Goal: Task Accomplishment & Management: Complete application form

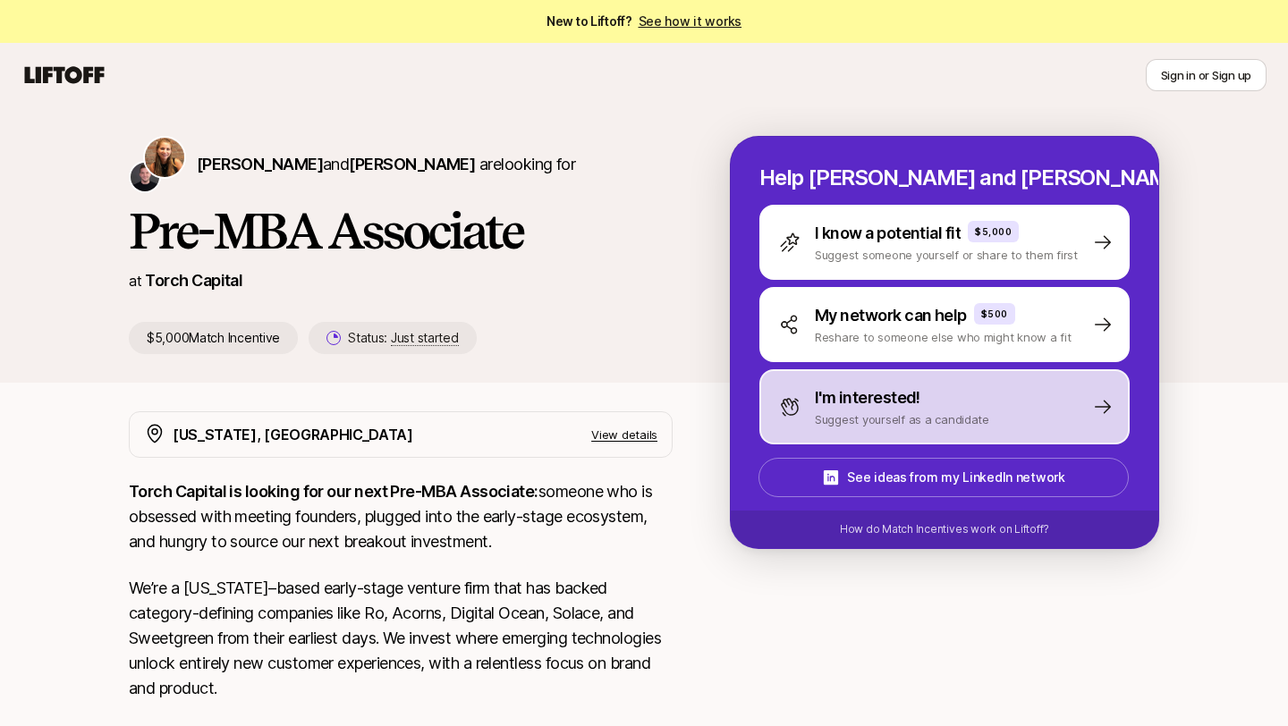
click at [818, 397] on p "I'm interested!" at bounding box center [868, 398] width 106 height 25
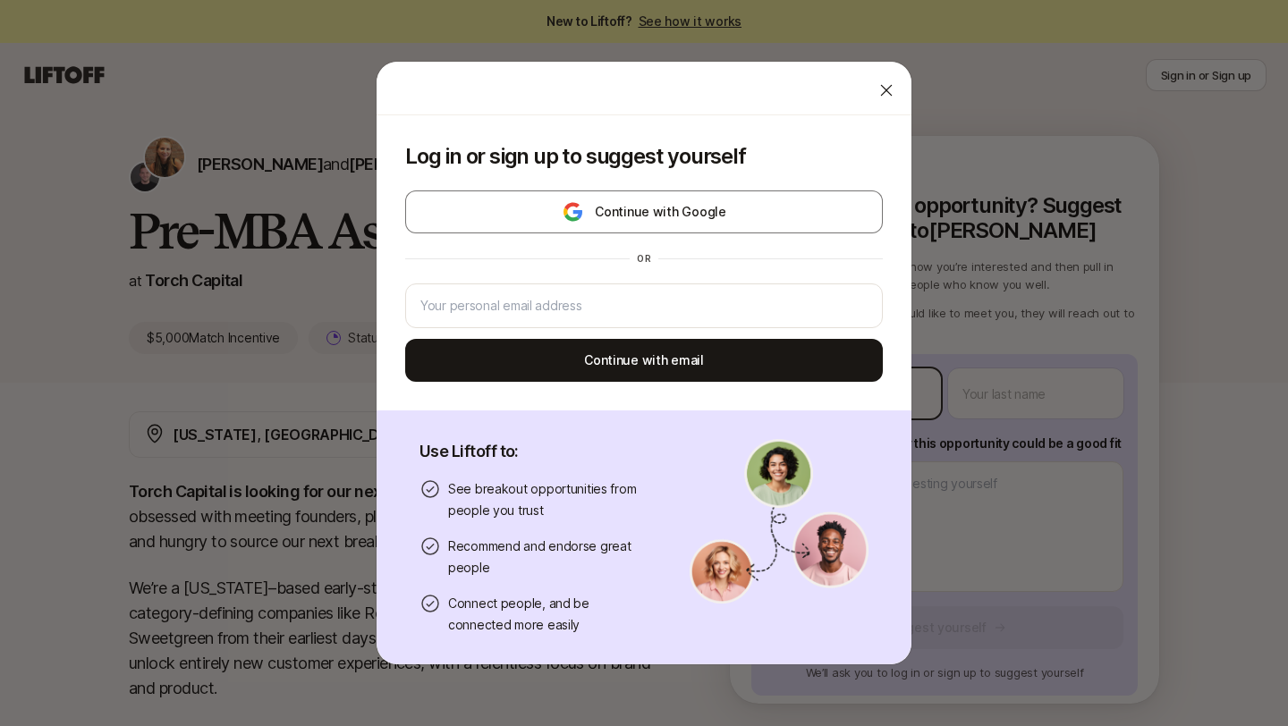
click at [807, 399] on body "New to Liftoff? See how it works Sign in or Sign up Sign in or Sign up [PERSON_…" at bounding box center [644, 363] width 1288 height 726
click at [887, 91] on icon at bounding box center [887, 91] width 12 height 12
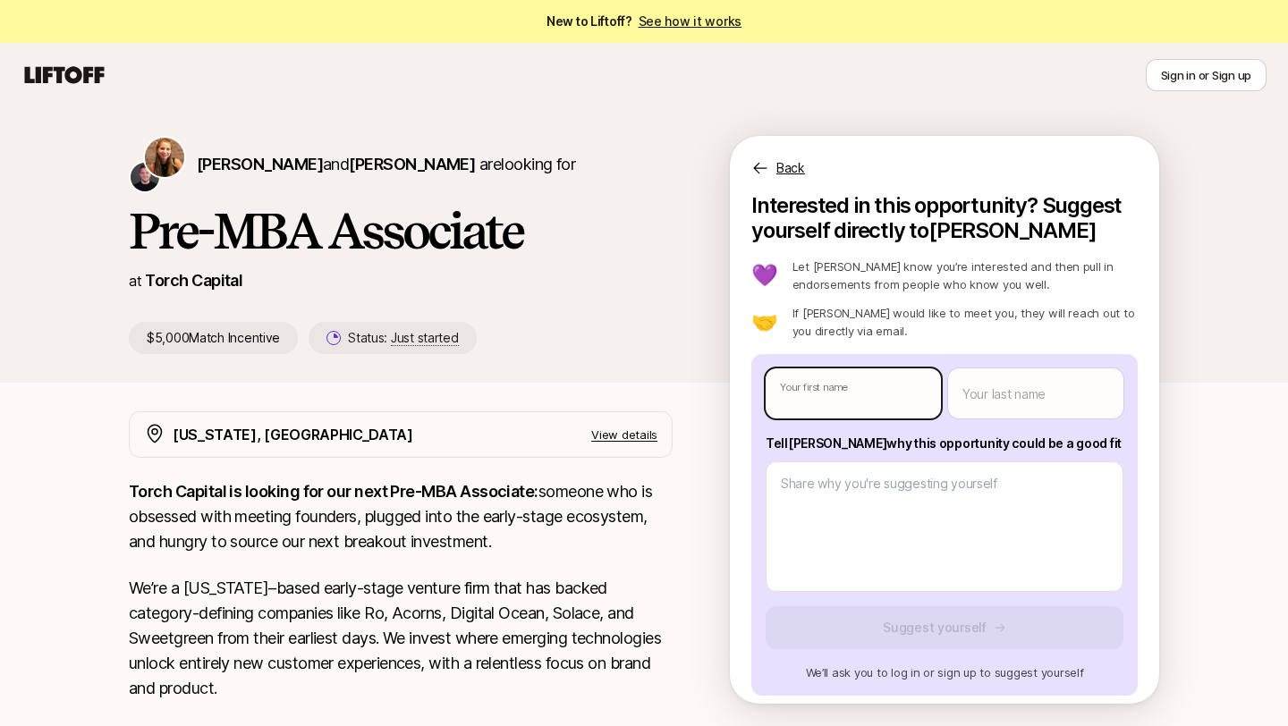
type textarea "x"
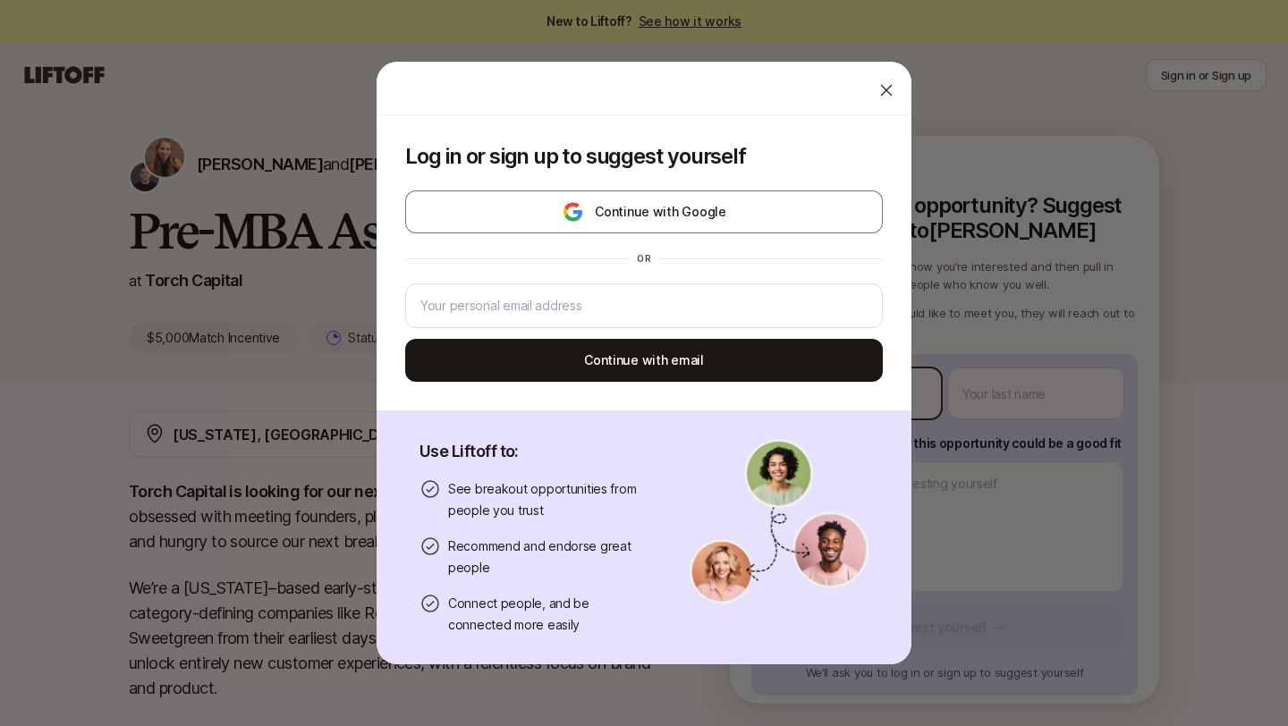
click at [802, 394] on body "New to Liftoff? See how it works Sign in or Sign up Sign in or Sign up [PERSON_…" at bounding box center [644, 363] width 1288 height 726
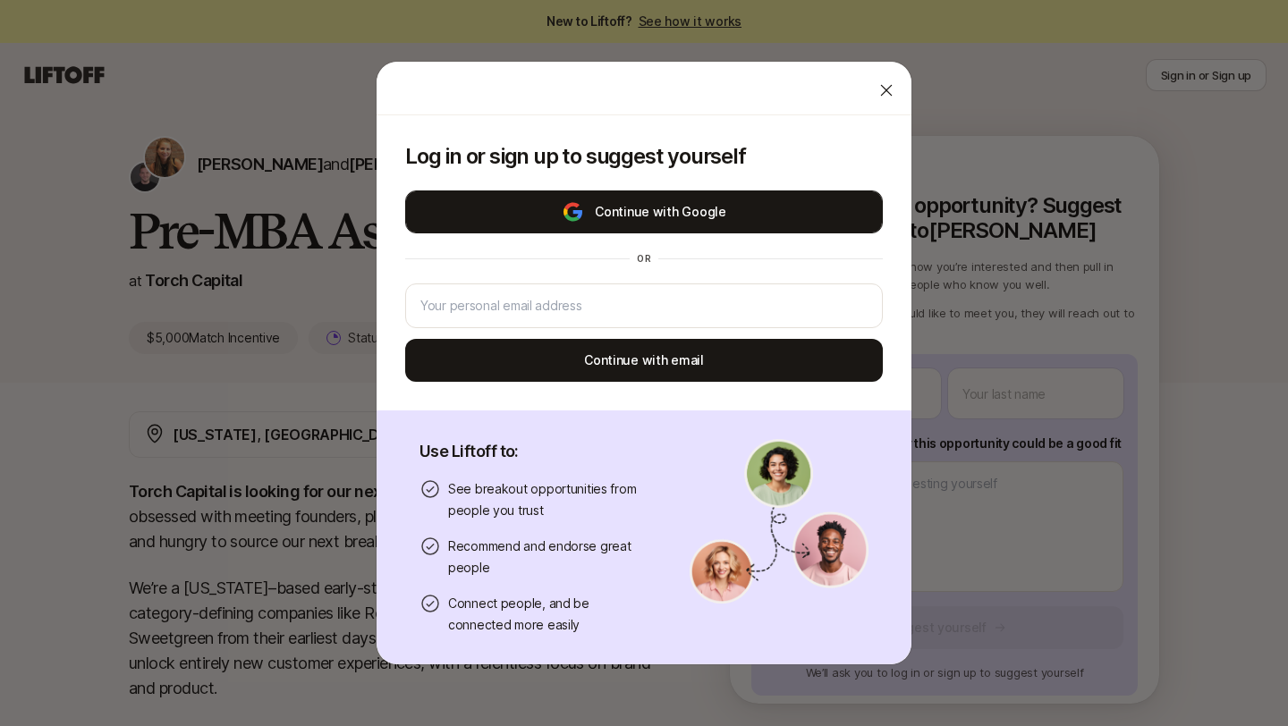
click at [731, 201] on button "Continue with Google" at bounding box center [644, 212] width 478 height 43
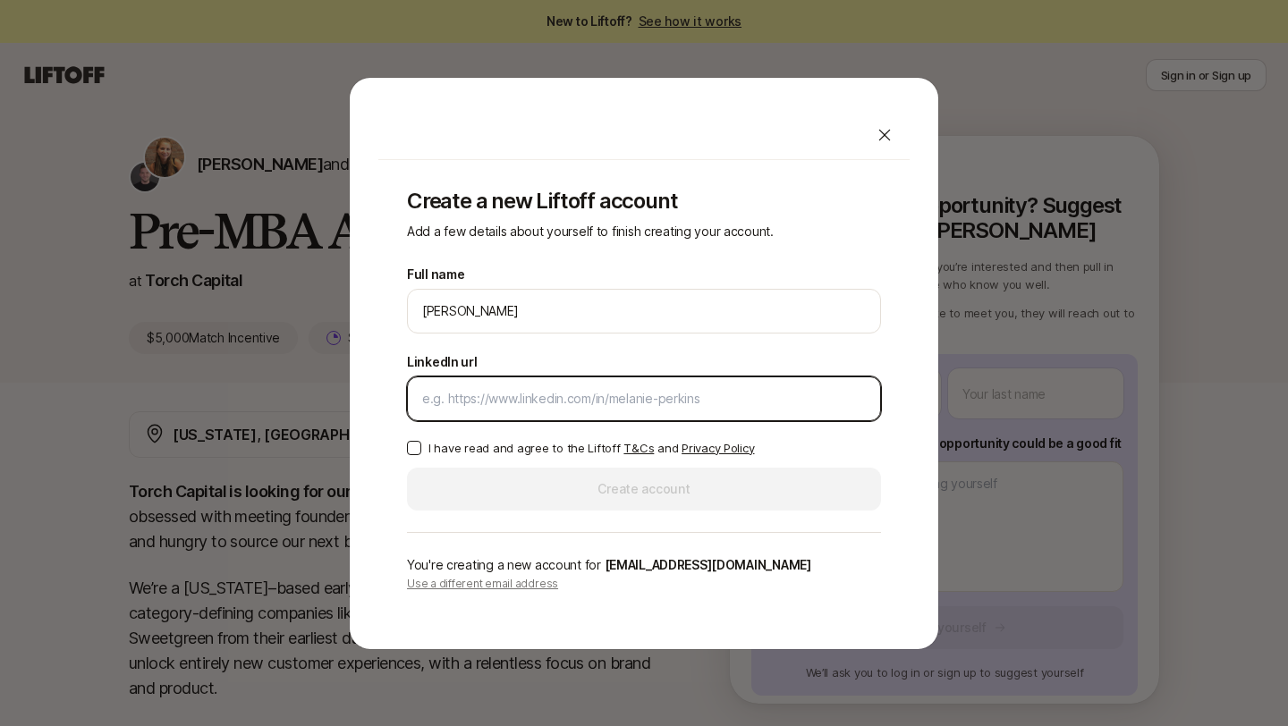
click at [615, 394] on input "LinkedIn url" at bounding box center [644, 398] width 444 height 21
paste input "[DOMAIN_NAME][URL]"
type input "[DOMAIN_NAME][URL]"
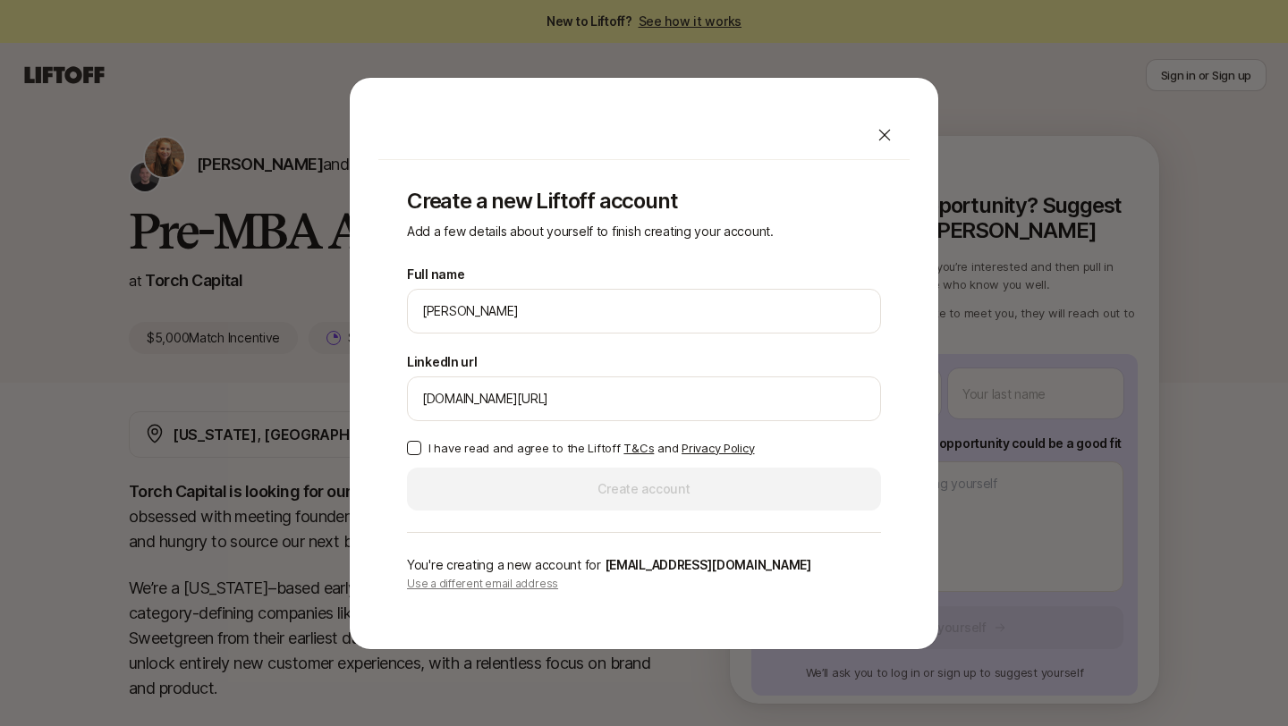
click at [410, 446] on button "I have read and agree to the Liftoff T&Cs and Privacy Policy" at bounding box center [414, 448] width 14 height 14
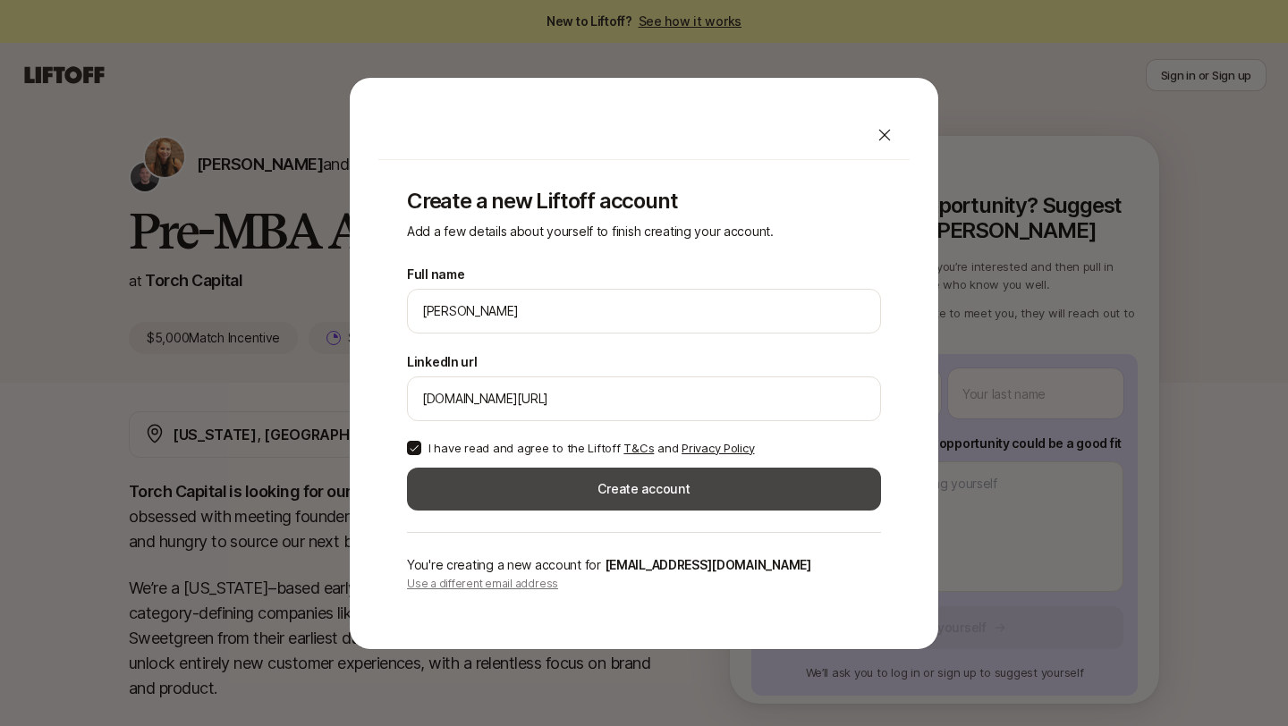
click at [498, 487] on button "Create account" at bounding box center [644, 489] width 474 height 43
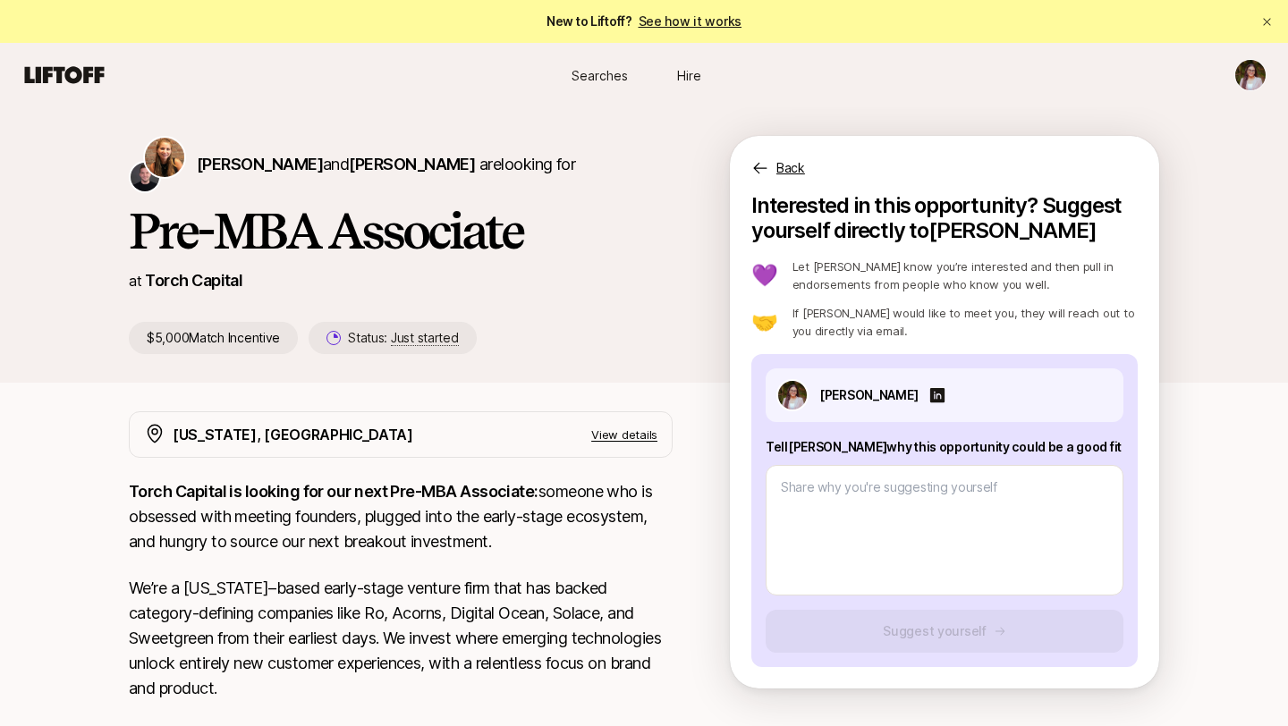
scroll to position [83, 0]
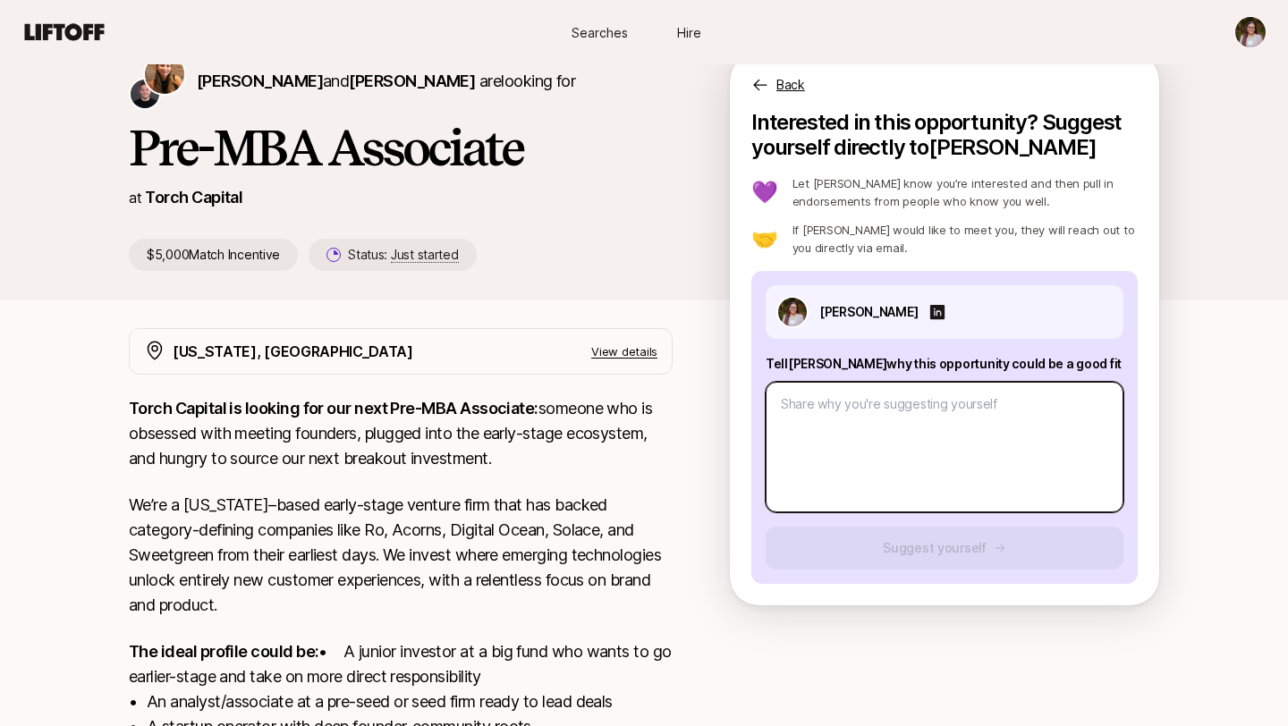
click at [815, 415] on textarea at bounding box center [945, 447] width 358 height 131
paste textarea "Incredible to connect with you. I’m [PERSON_NAME], a Master’s graduate in Techn…"
type textarea "x"
type textarea "Incredible to connect with you. I’m [PERSON_NAME], a Master’s graduate in Techn…"
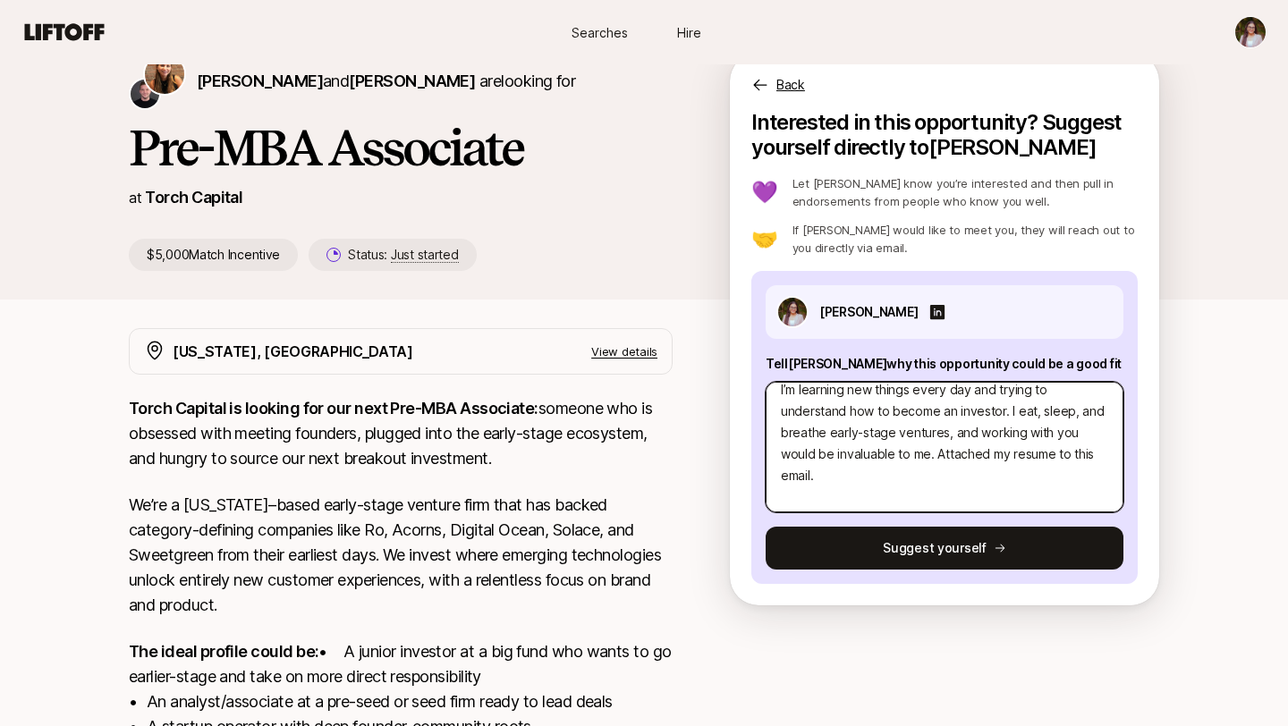
scroll to position [472, 0]
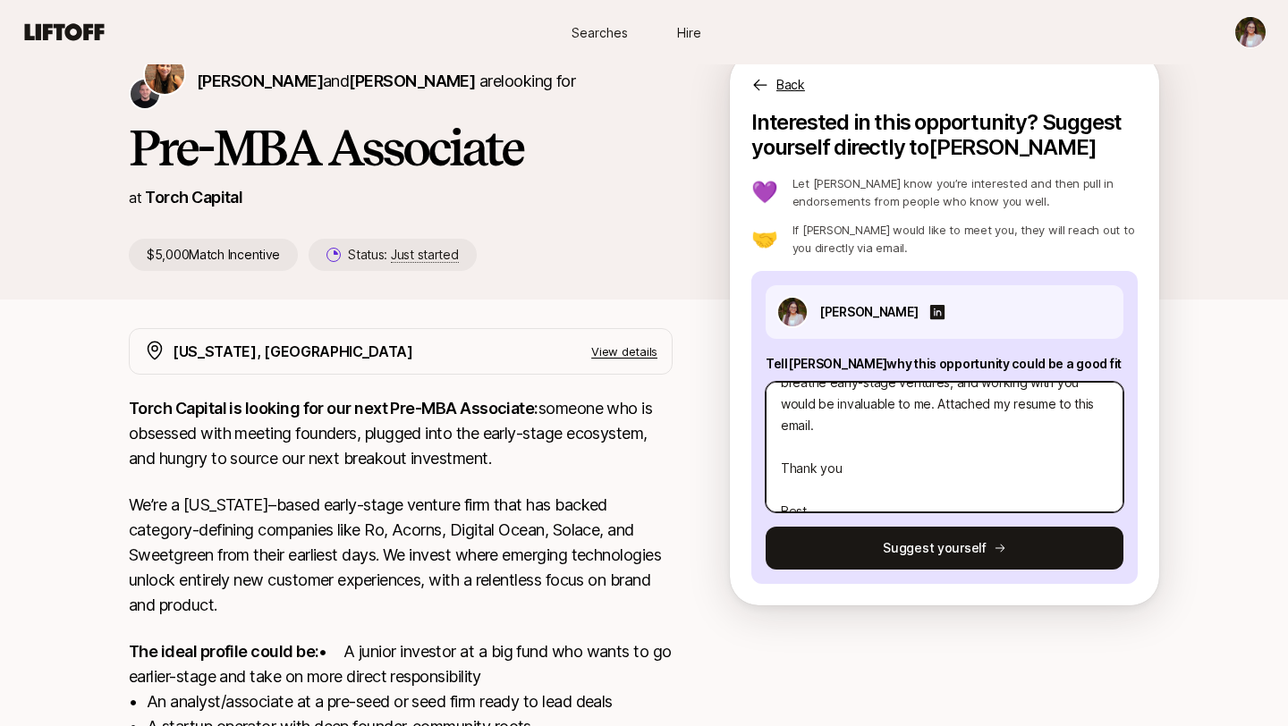
drag, startPoint x: 894, startPoint y: 490, endPoint x: 779, endPoint y: 459, distance: 118.7
click at [779, 459] on textarea "Incredible to connect with you. I’m [PERSON_NAME], a Master’s graduate in Techn…" at bounding box center [945, 447] width 358 height 131
type textarea "x"
type textarea "Incredible to connect with you. I’m [PERSON_NAME], a Master’s graduate in Techn…"
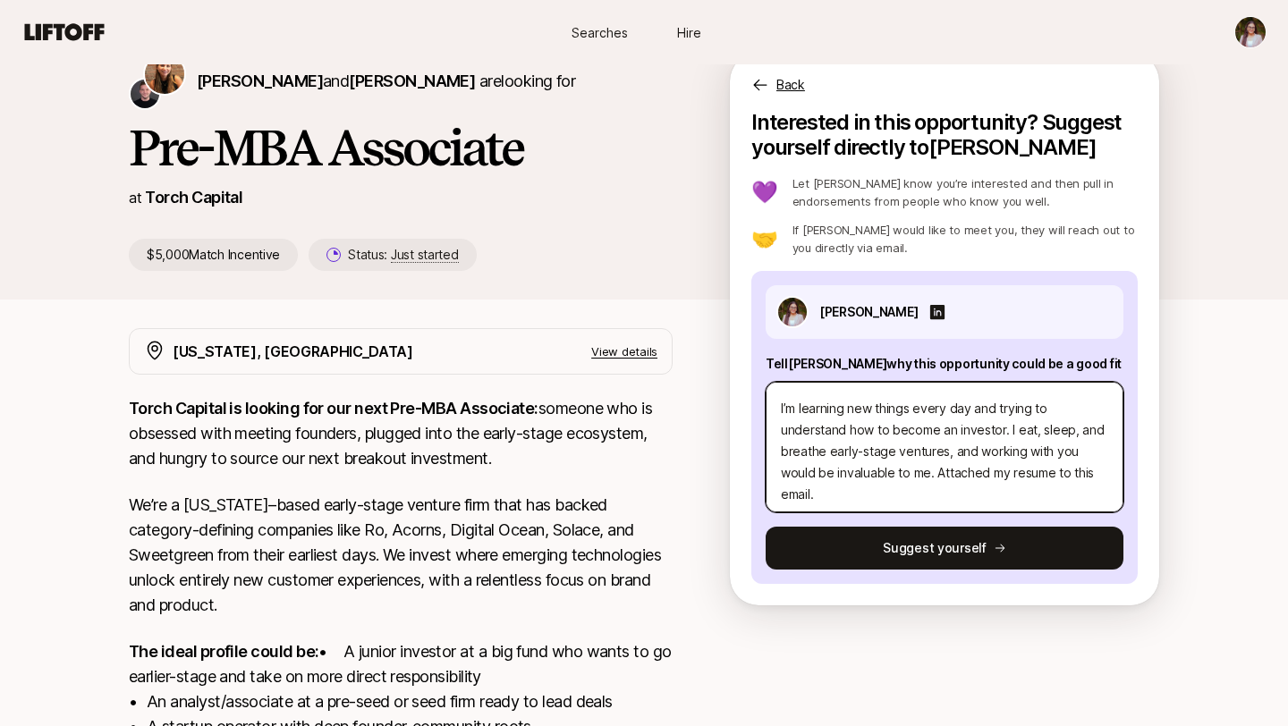
scroll to position [385, 0]
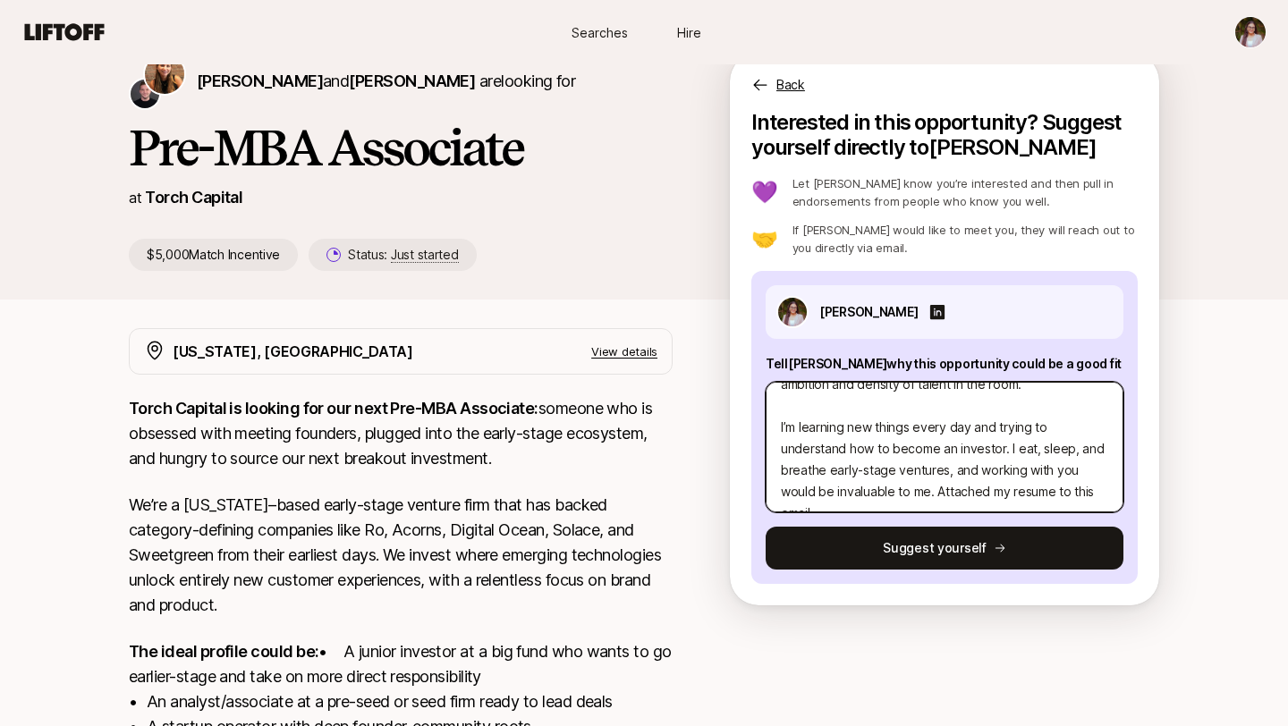
drag, startPoint x: 826, startPoint y: 472, endPoint x: 932, endPoint y: 449, distance: 109.0
click at [932, 449] on textarea "Incredible to connect with you. I’m [PERSON_NAME], a Master’s graduate in Techn…" at bounding box center [945, 447] width 358 height 131
type textarea "x"
type textarea "Incredible to connect with you. I’m [PERSON_NAME], a Master’s graduate in Techn…"
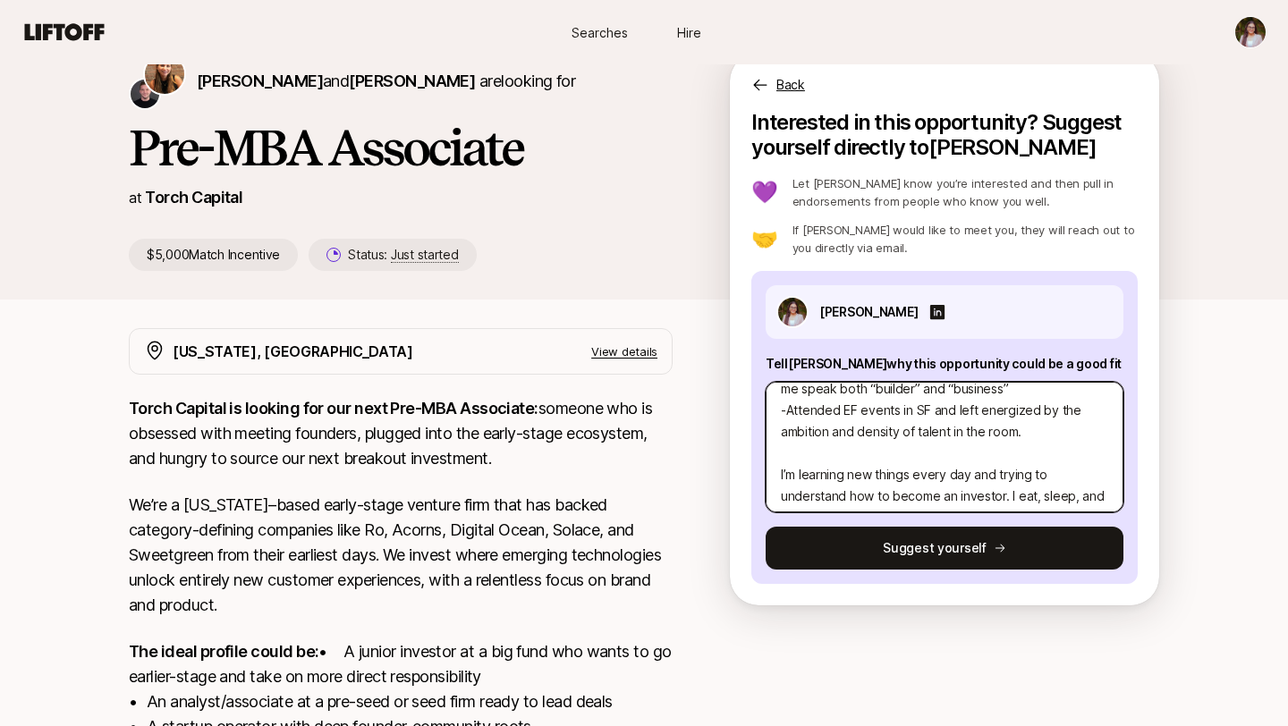
scroll to position [332, 0]
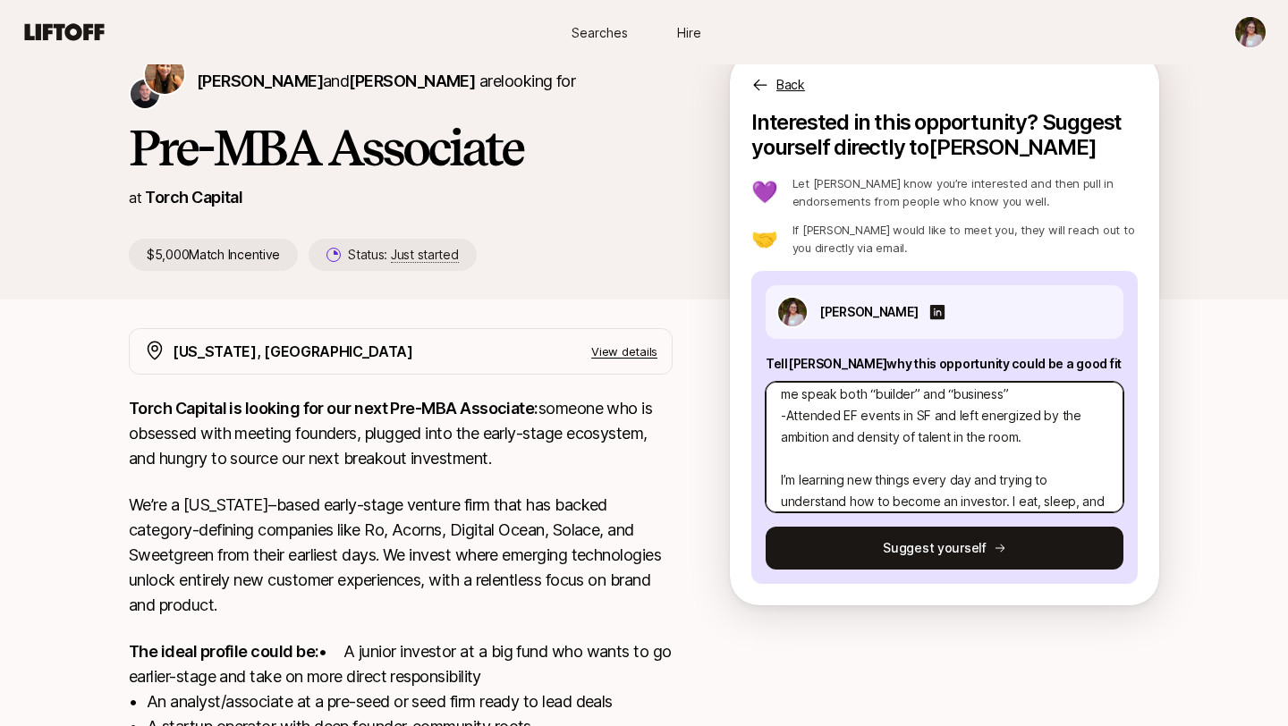
click at [961, 462] on textarea "Incredible to connect with you. I’m [PERSON_NAME], a Master’s graduate in Techn…" at bounding box center [945, 447] width 358 height 131
drag, startPoint x: 955, startPoint y: 462, endPoint x: 945, endPoint y: 462, distance: 9.8
click at [945, 462] on textarea "Incredible to connect with you. I’m [PERSON_NAME], a Master’s graduate in Techn…" at bounding box center [945, 447] width 358 height 131
type textarea "x"
type textarea "Incredible to connect with you. I’m [PERSON_NAME], a Master’s graduate in Techn…"
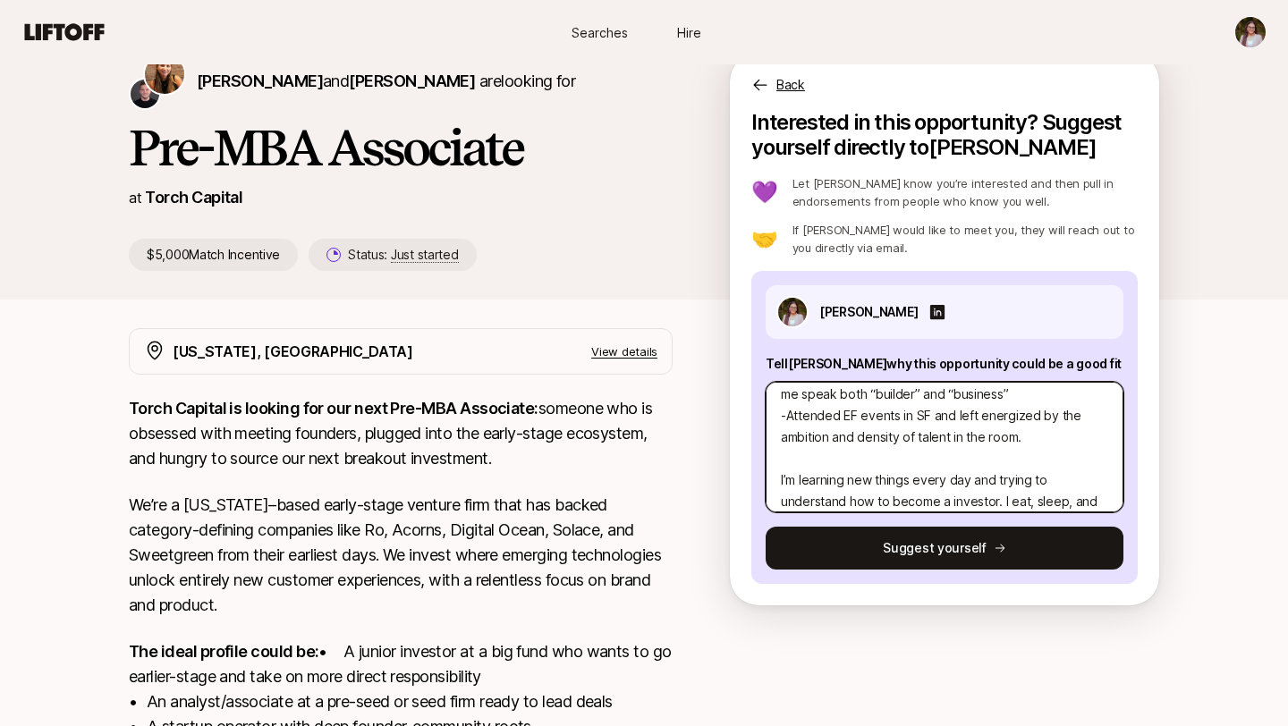
type textarea "x"
type textarea "Incredible to connect with you. I’m [PERSON_NAME], a Master’s graduate in Techn…"
type textarea "x"
type textarea "Incredible to connect with you. I’m [PERSON_NAME], a Master’s graduate in Techn…"
type textarea "x"
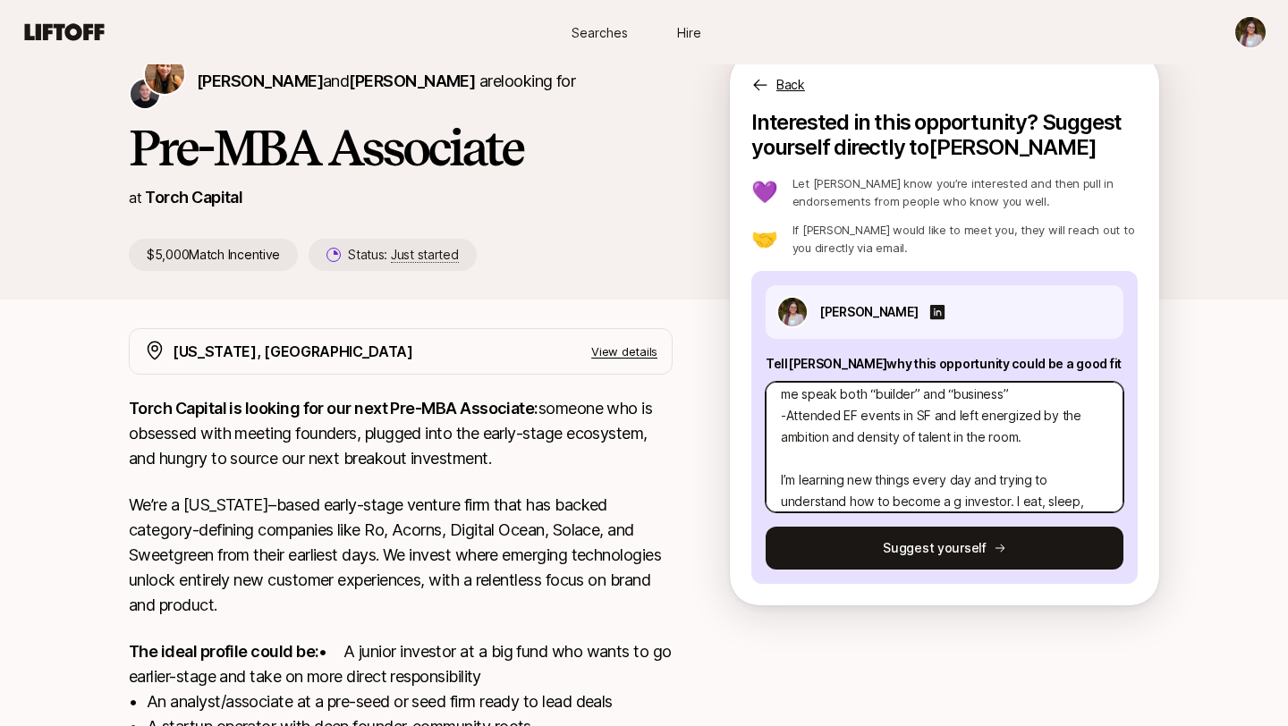
type textarea "Incredible to connect with you. I’m [PERSON_NAME], a Master’s graduate in Techn…"
type textarea "x"
type textarea "Incredible to connect with you. I’m [PERSON_NAME], a Master’s graduate in Techn…"
type textarea "x"
type textarea "Incredible to connect with you. I’m [PERSON_NAME], a Master’s graduate in Techn…"
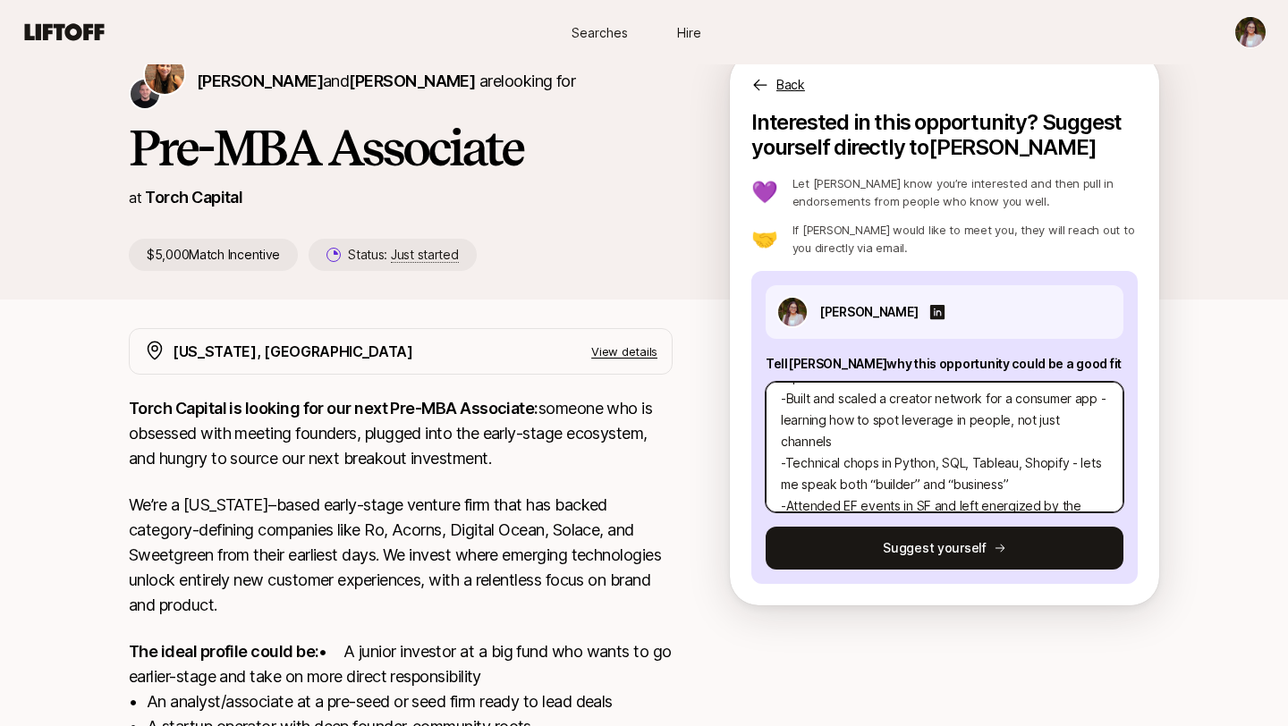
scroll to position [249, 0]
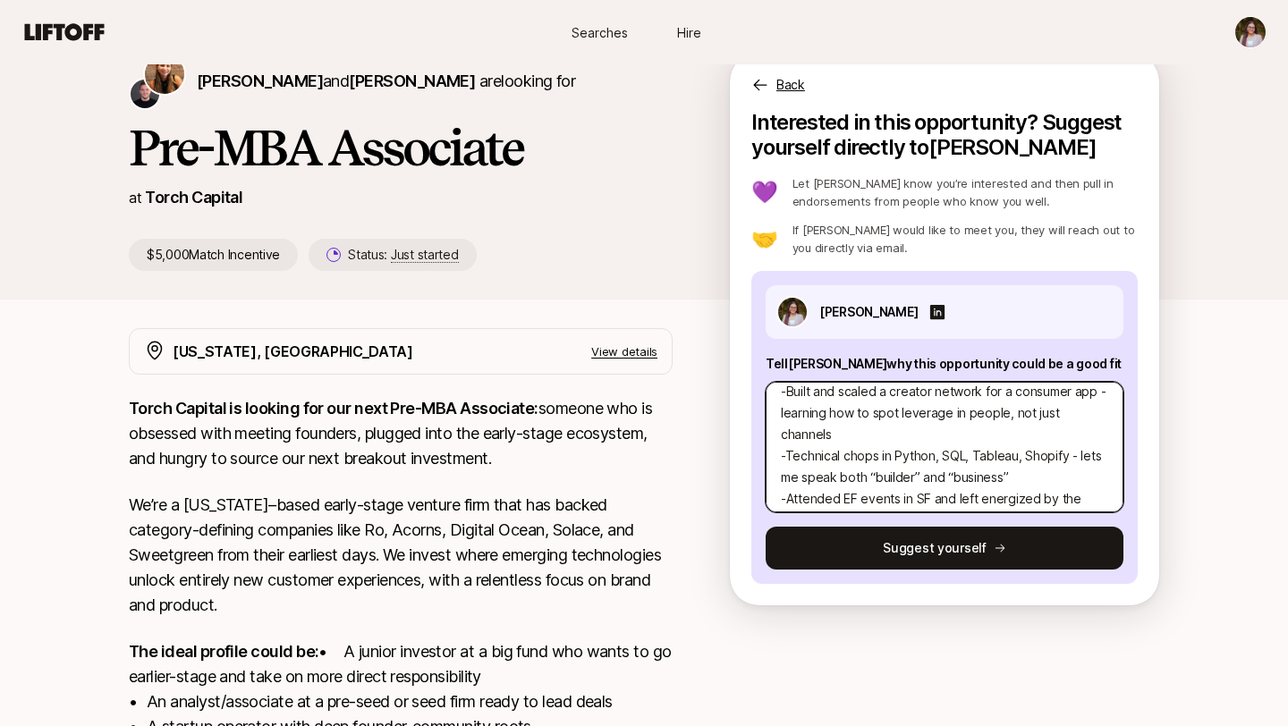
click at [1038, 482] on textarea "Incredible to connect with you. I’m [PERSON_NAME], a Master’s graduate in Techn…" at bounding box center [945, 447] width 358 height 131
type textarea "x"
type textarea "Incredible to connect with you. I’m [PERSON_NAME], a Master’s graduate in Techn…"
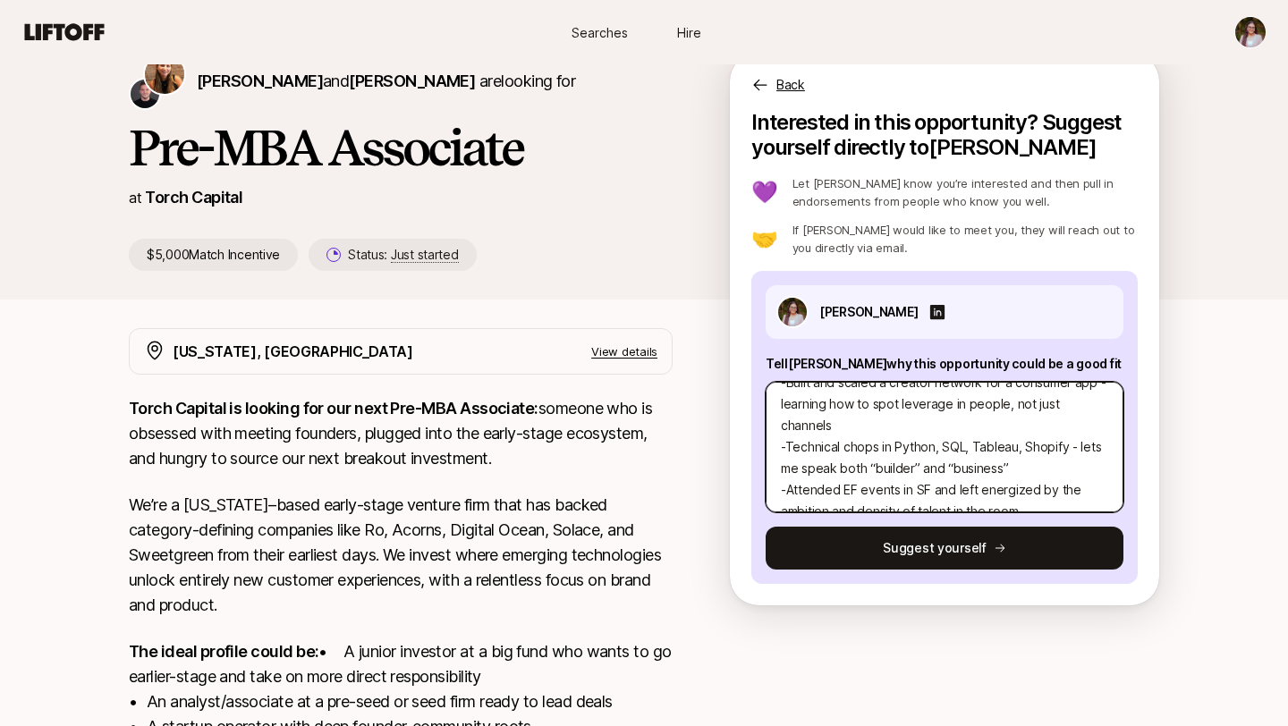
type textarea "x"
type textarea "Incredible to connect with you. I’m [PERSON_NAME], a Master’s graduate in Techn…"
type textarea "x"
type textarea "Incredible to connect with you. I’m [PERSON_NAME], a Master’s graduate in Techn…"
type textarea "x"
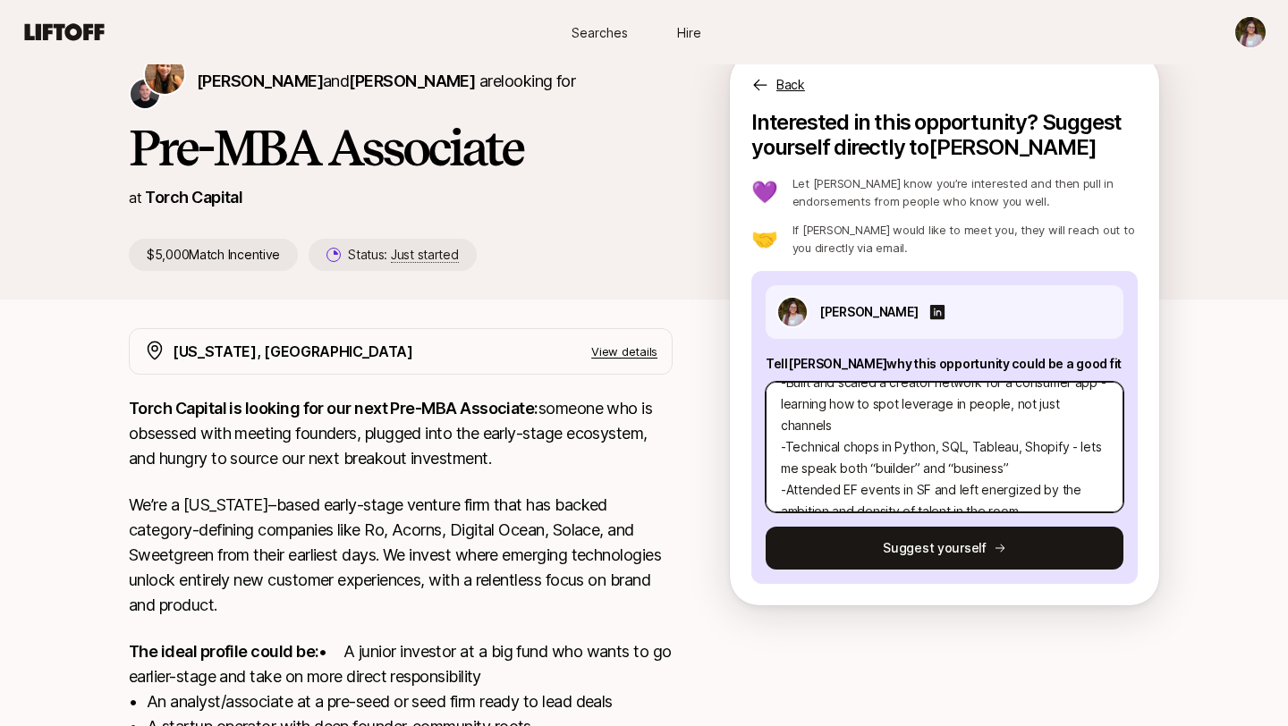
type textarea "Incredible to connect with you. I’m [PERSON_NAME], a Master’s graduate in Techn…"
type textarea "x"
type textarea "Incredible to connect with you. I’m [PERSON_NAME], a Master’s graduate in Techn…"
type textarea "x"
type textarea "Incredible to connect with you. I’m [PERSON_NAME], a Master’s graduate in Techn…"
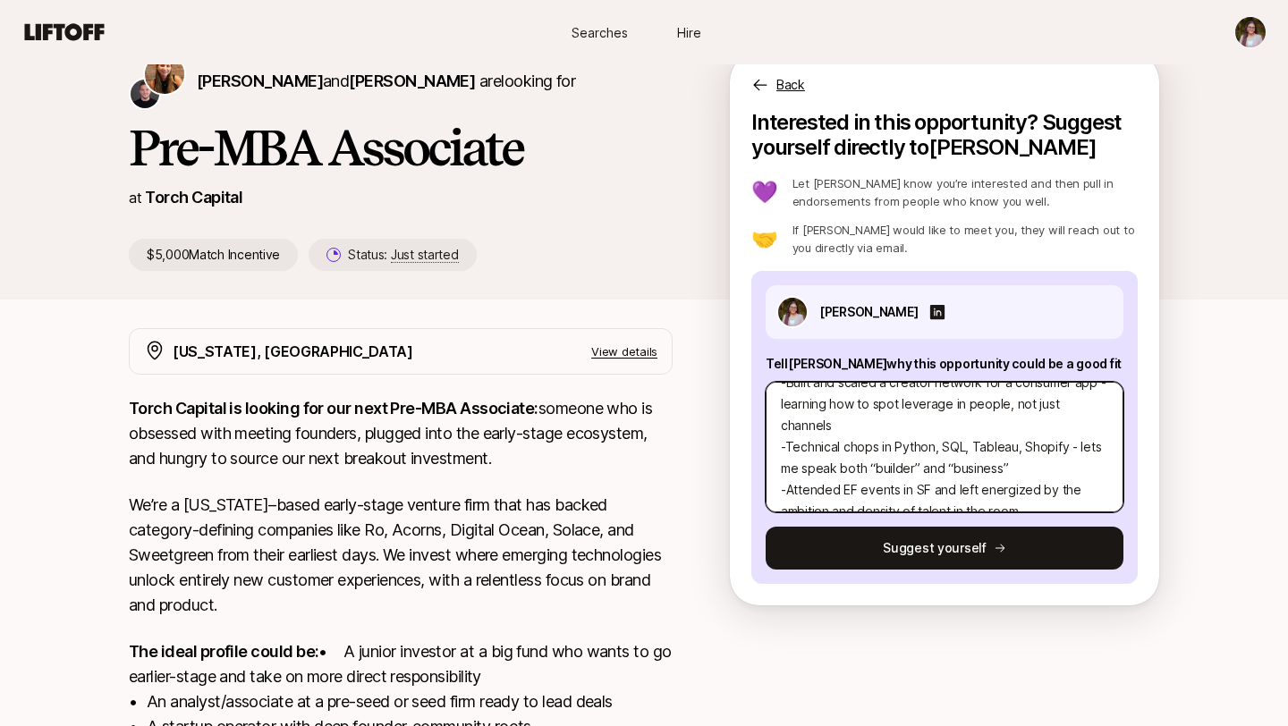
type textarea "x"
type textarea "Incredible to connect with you. I’m [PERSON_NAME], a Master’s graduate in Techn…"
type textarea "x"
type textarea "Incredible to connect with you. I’m [PERSON_NAME], a Master’s graduate in Techn…"
type textarea "x"
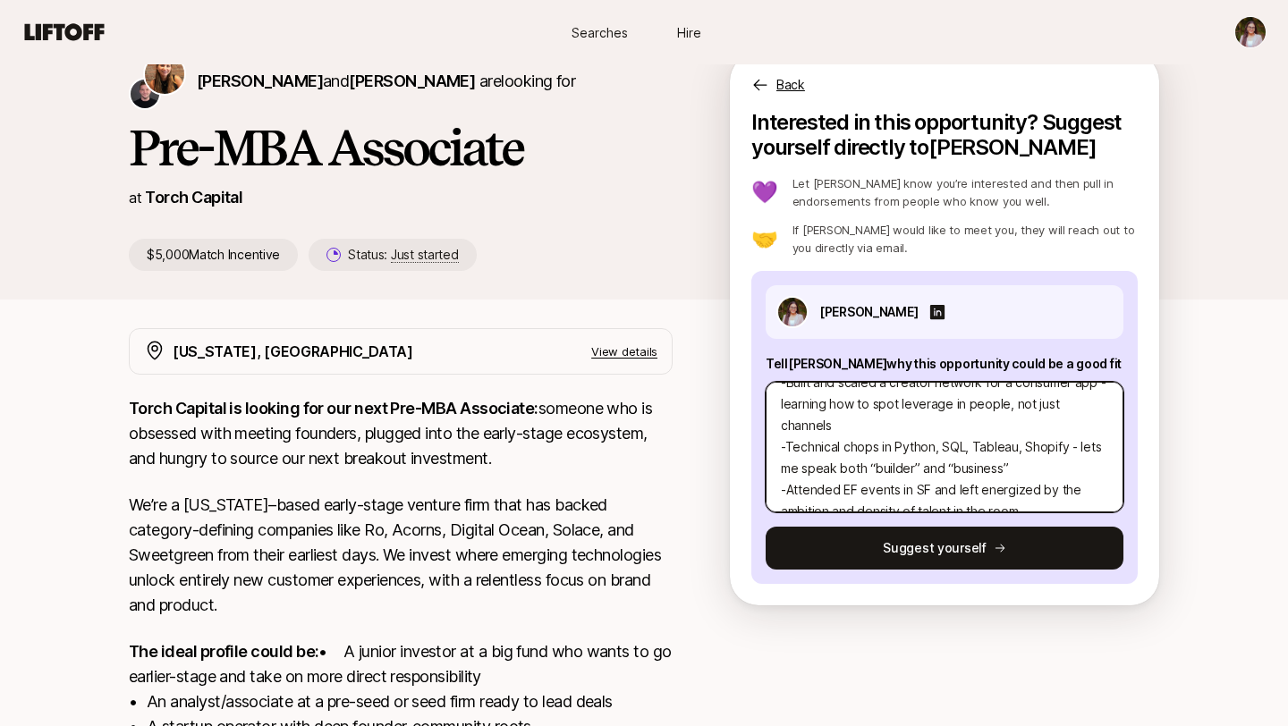
type textarea "Incredible to connect with you. I’m [PERSON_NAME], a Master’s graduate in Techn…"
type textarea "x"
type textarea "Incredible to connect with you. I’m [PERSON_NAME], a Master’s graduate in Techn…"
type textarea "x"
type textarea "Incredible to connect with you. I’m [PERSON_NAME], a Master’s graduate in Techn…"
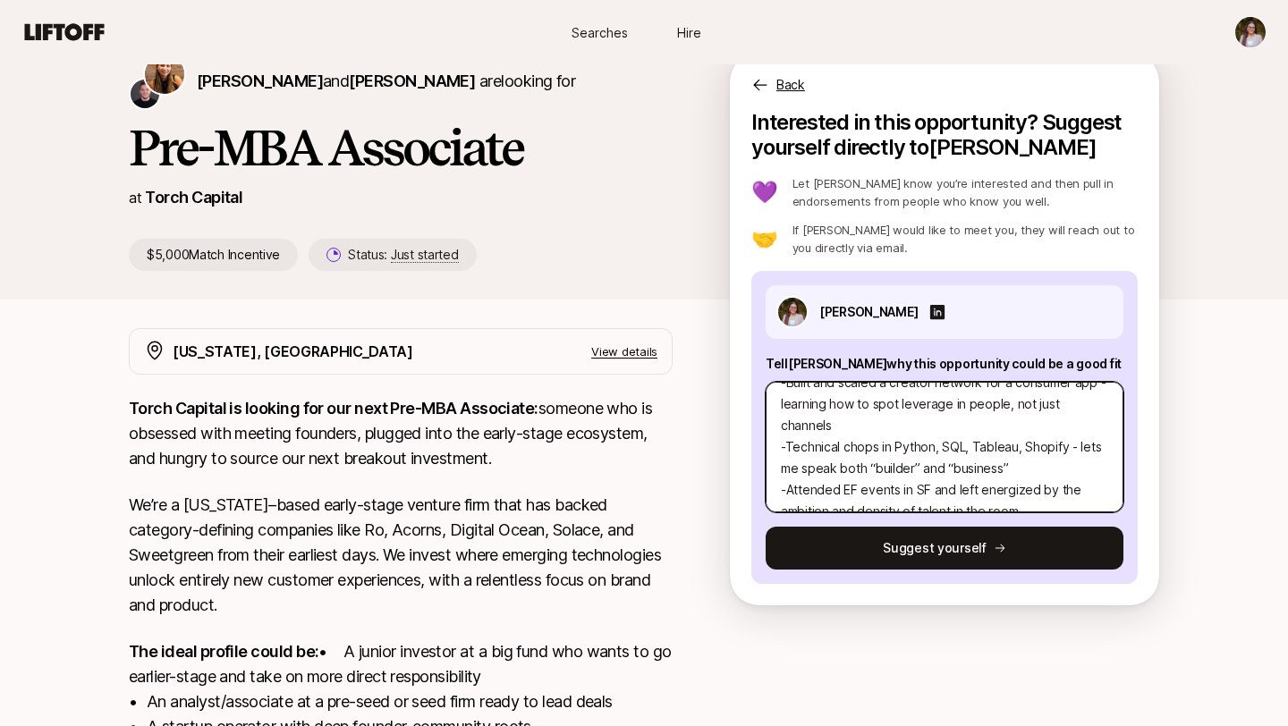
type textarea "x"
type textarea "Incredible to connect with you. I’m [PERSON_NAME], a Master’s graduate in Techn…"
type textarea "x"
type textarea "Incredible to connect with you. I’m [PERSON_NAME], a Master’s graduate in Techn…"
type textarea "x"
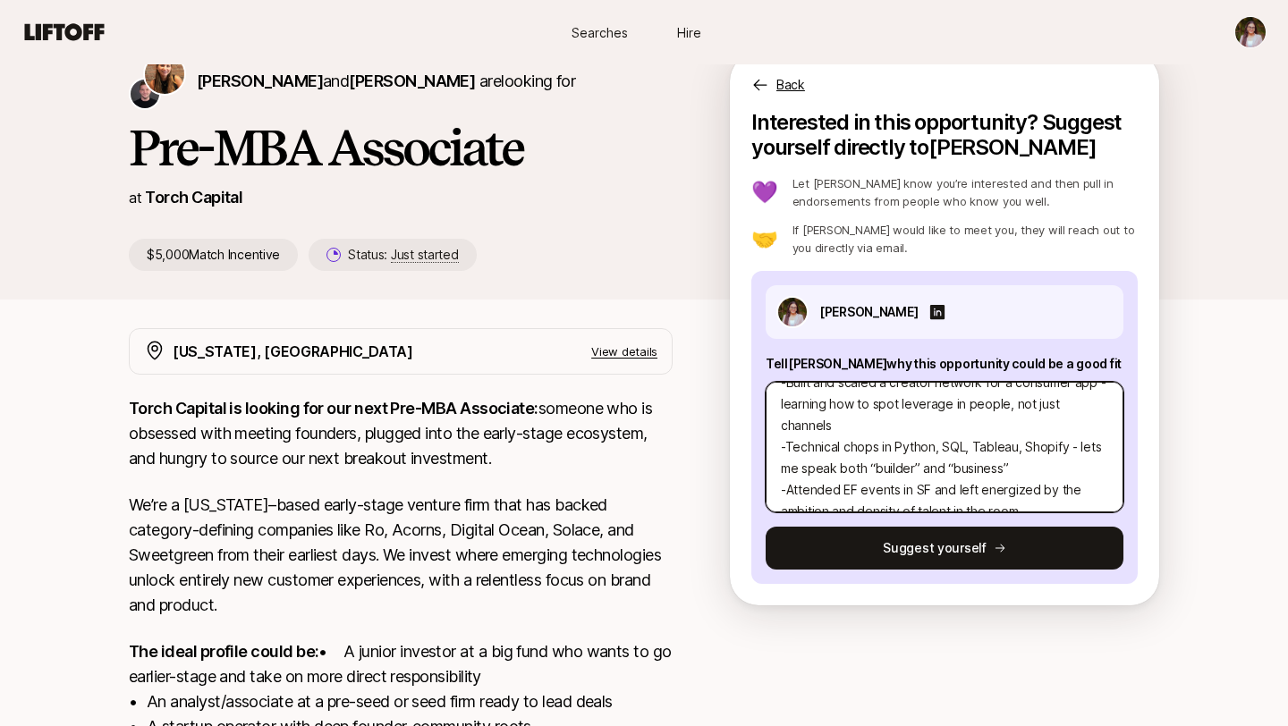
type textarea "Incredible to connect with you. I’m [PERSON_NAME], a Master’s graduate in Techn…"
type textarea "x"
type textarea "Incredible to connect with you. I’m [PERSON_NAME], a Master’s graduate in Techn…"
type textarea "x"
type textarea "Incredible to connect with you. I’m [PERSON_NAME], a Master’s graduate in Techn…"
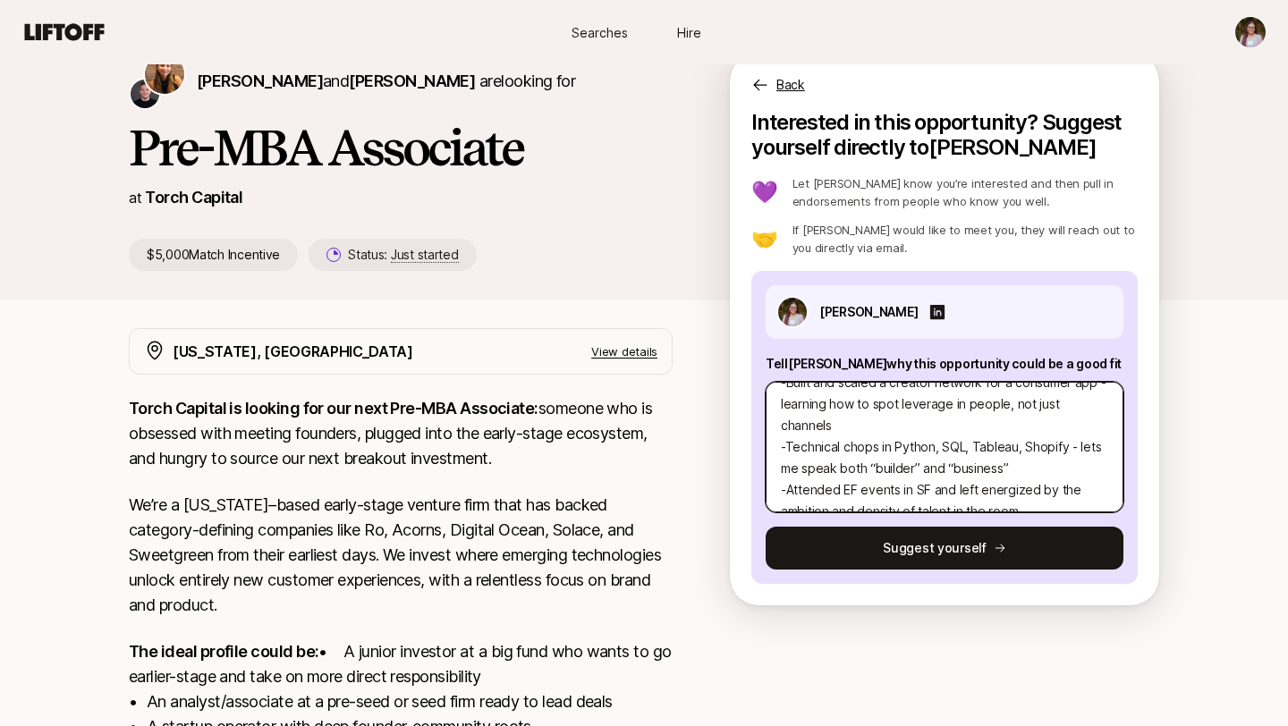
type textarea "x"
type textarea "Incredible to connect with you. I’m [PERSON_NAME], a Master’s graduate in Techn…"
type textarea "x"
type textarea "Incredible to connect with you. I’m [PERSON_NAME], a Master’s graduate in Techn…"
type textarea "x"
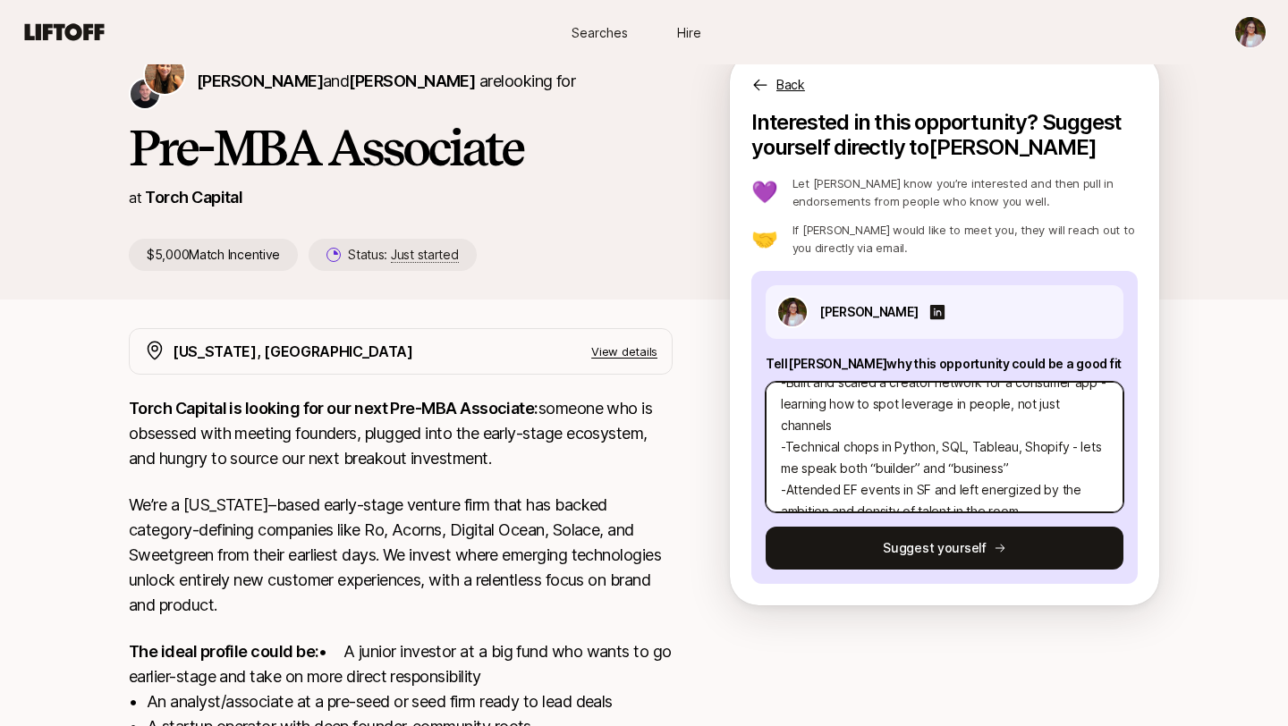
type textarea "Incredible to connect with you. I’m [PERSON_NAME], a Master’s graduate in Techn…"
type textarea "x"
type textarea "Incredible to connect with you. I’m [PERSON_NAME], a Master’s graduate in Techn…"
type textarea "x"
type textarea "Incredible to connect with you. I’m [PERSON_NAME], a Master’s graduate in Techn…"
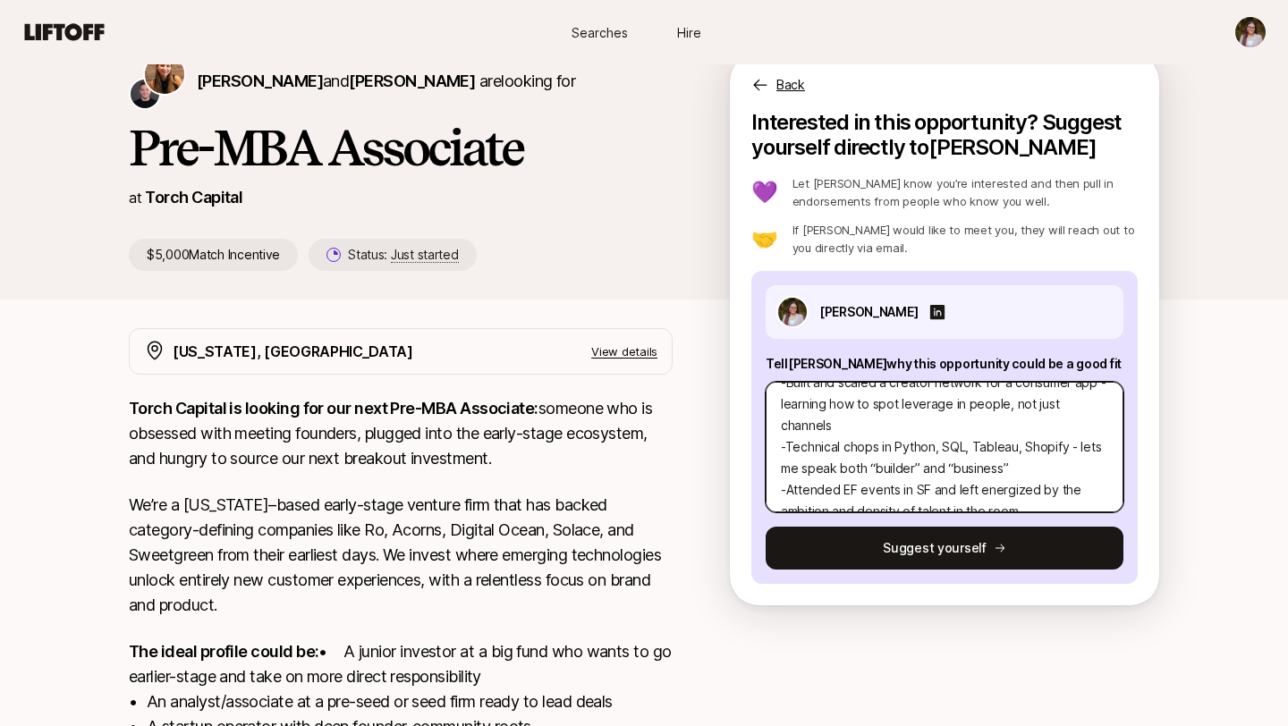
type textarea "x"
type textarea "Incredible to connect with you. I’m [PERSON_NAME], a Master’s graduate in Techn…"
type textarea "x"
type textarea "Incredible to connect with you. I’m [PERSON_NAME], a Master’s graduate in Techn…"
type textarea "x"
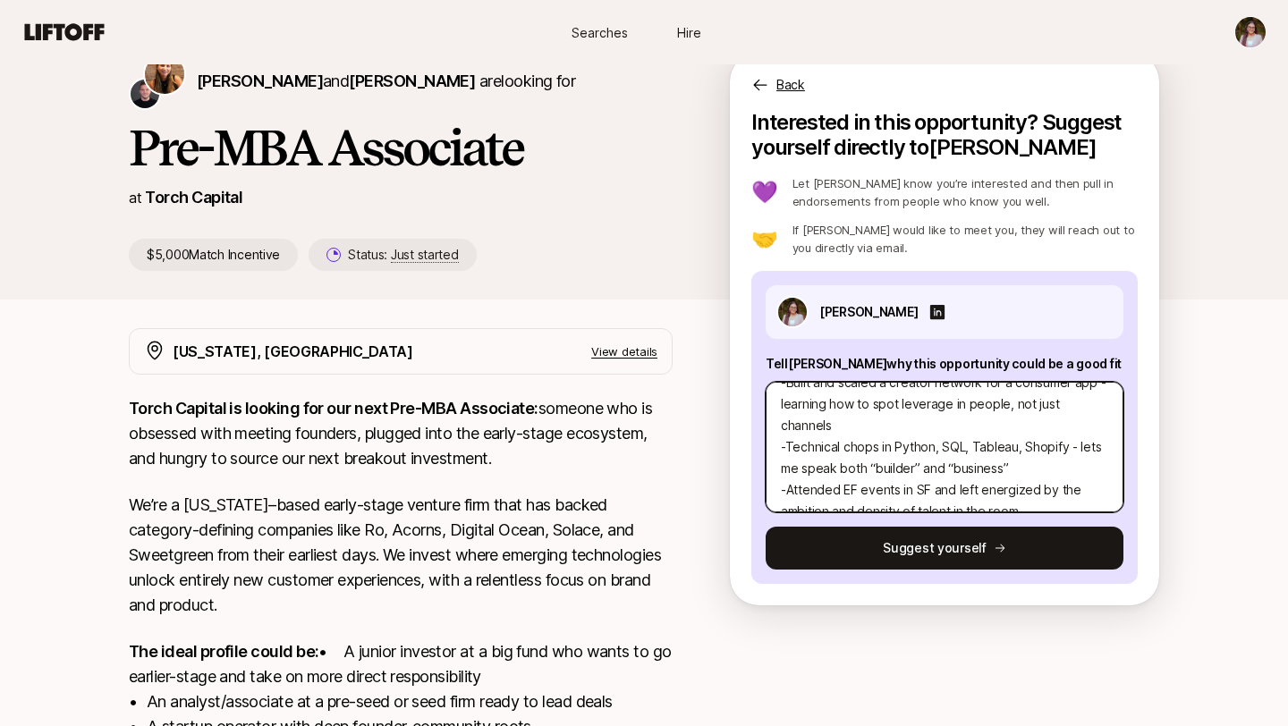
type textarea "Incredible to connect with you. I’m [PERSON_NAME], a Master’s graduate in Techn…"
type textarea "x"
type textarea "Incredible to connect with you. I’m [PERSON_NAME], a Master’s graduate in Techn…"
type textarea "x"
type textarea "Incredible to connect with you. I’m [PERSON_NAME], a Master’s graduate in Techn…"
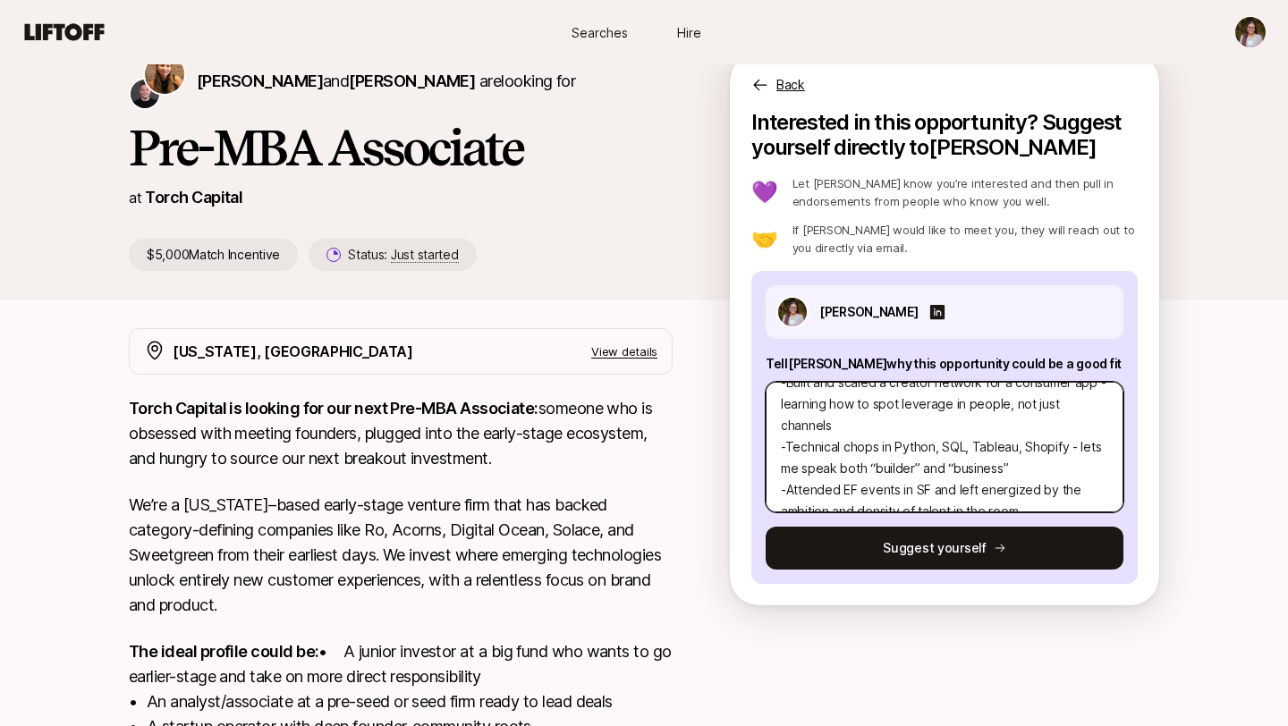
type textarea "x"
type textarea "Incredible to connect with you. I’m [PERSON_NAME], a Master’s graduate in Techn…"
type textarea "x"
type textarea "Incredible to connect with you. I’m [PERSON_NAME], a Master’s graduate in Techn…"
type textarea "x"
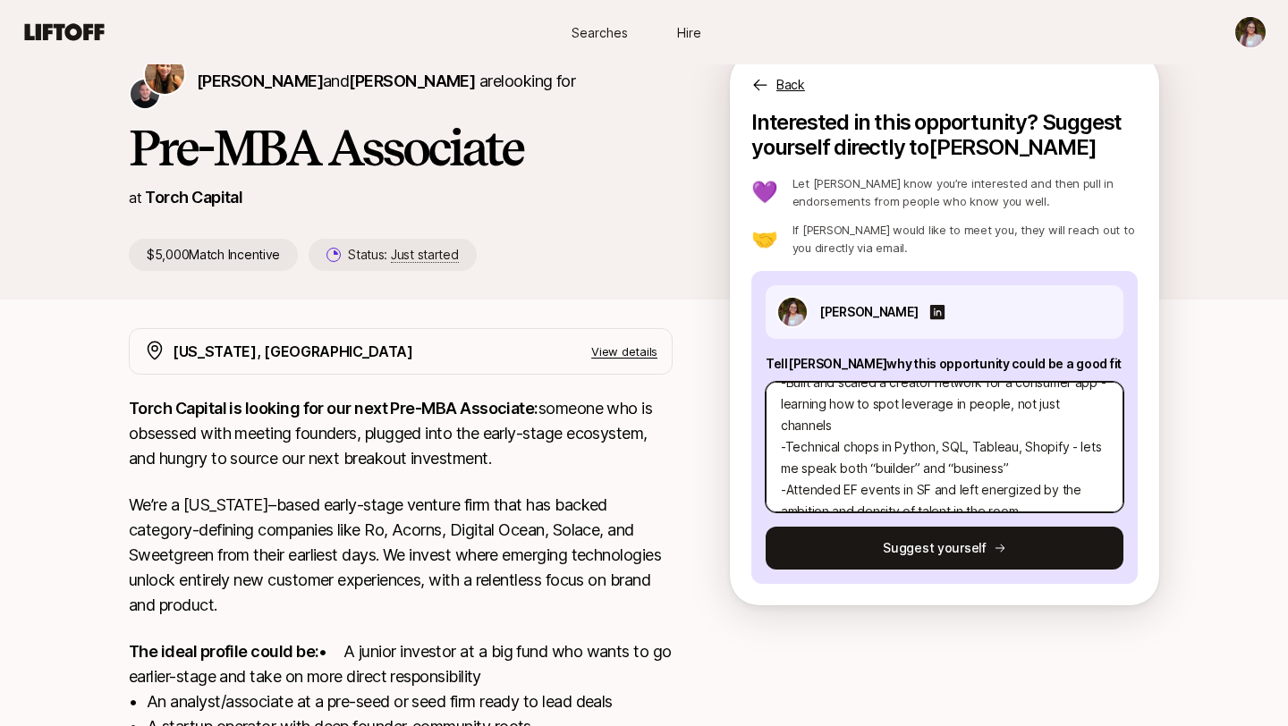
type textarea "Incredible to connect with you. I’m [PERSON_NAME], a Master’s graduate in Techn…"
type textarea "x"
type textarea "Incredible to connect with you. I’m [PERSON_NAME], a Master’s graduate in Techn…"
type textarea "x"
type textarea "Incredible to connect with you. I’m [PERSON_NAME], a Master’s graduate in Techn…"
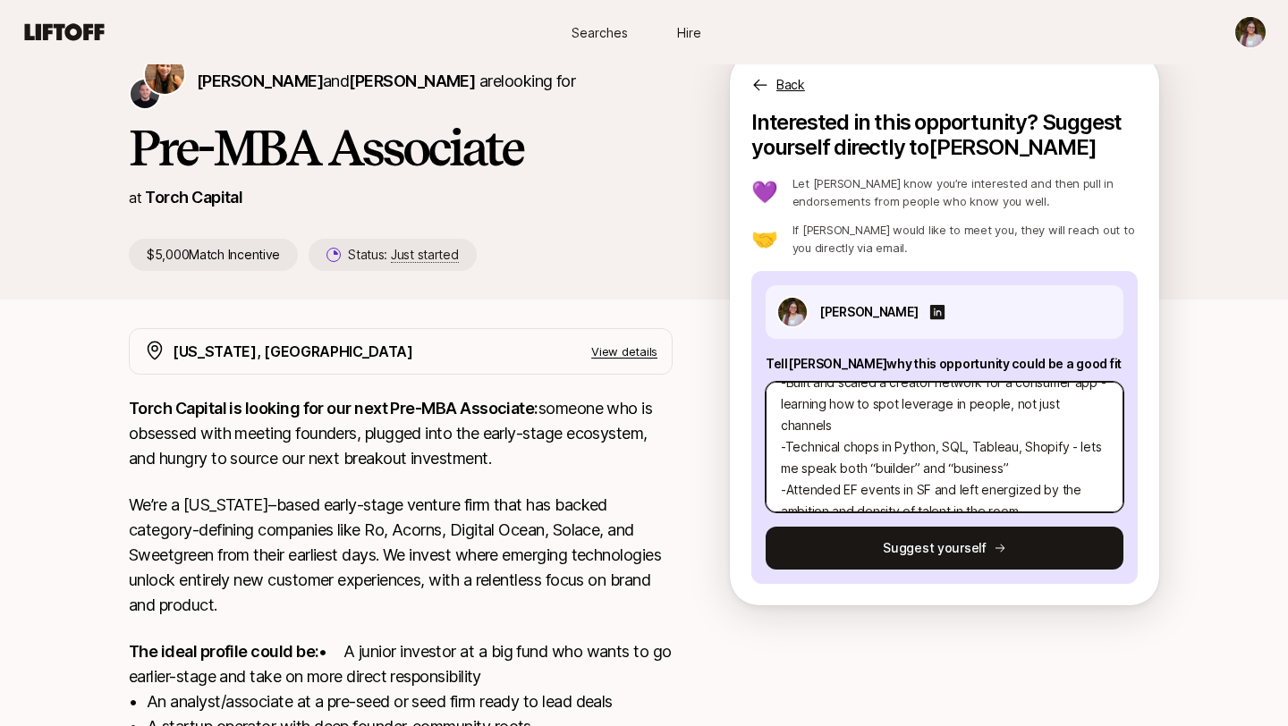
type textarea "x"
type textarea "Incredible to connect with you. I’m [PERSON_NAME], a Master’s graduate in Techn…"
type textarea "x"
type textarea "Incredible to connect with you. I’m [PERSON_NAME], a Master’s graduate in Techn…"
type textarea "x"
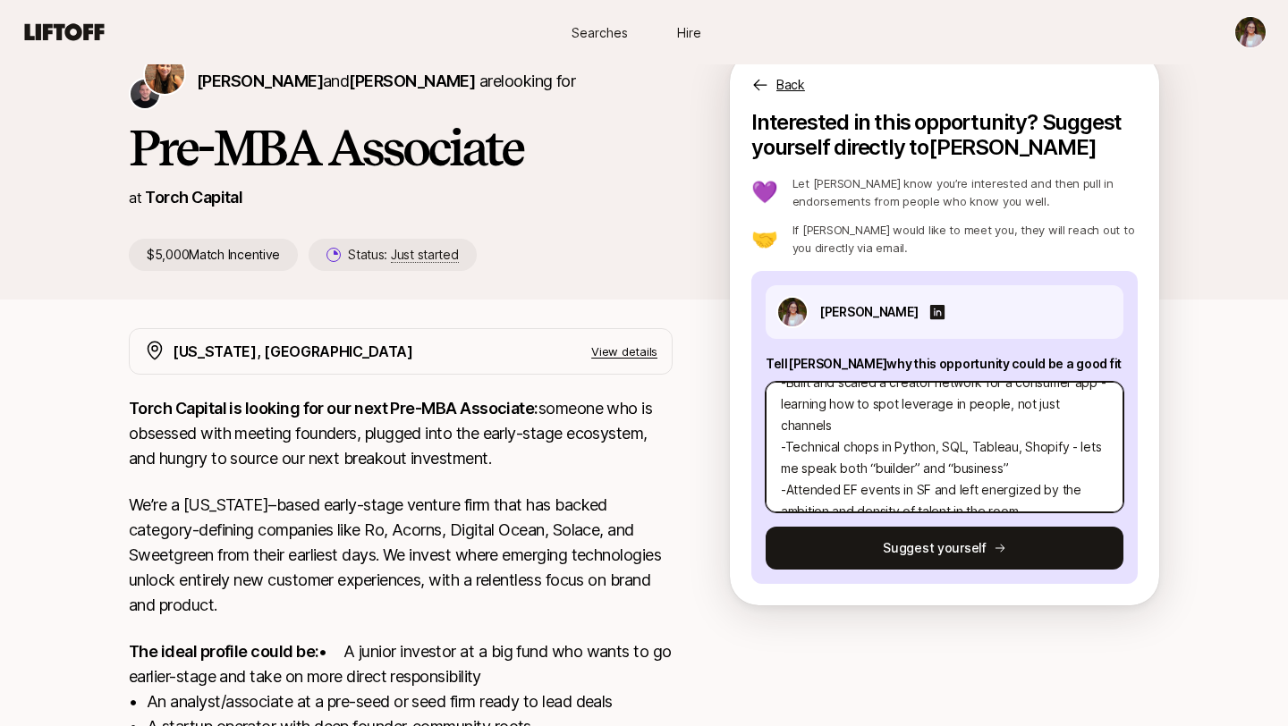
type textarea "Incredible to connect with you. I’m [PERSON_NAME], a Master’s graduate in Techn…"
type textarea "x"
type textarea "Incredible to connect with you. I’m [PERSON_NAME], a Master’s graduate in Techn…"
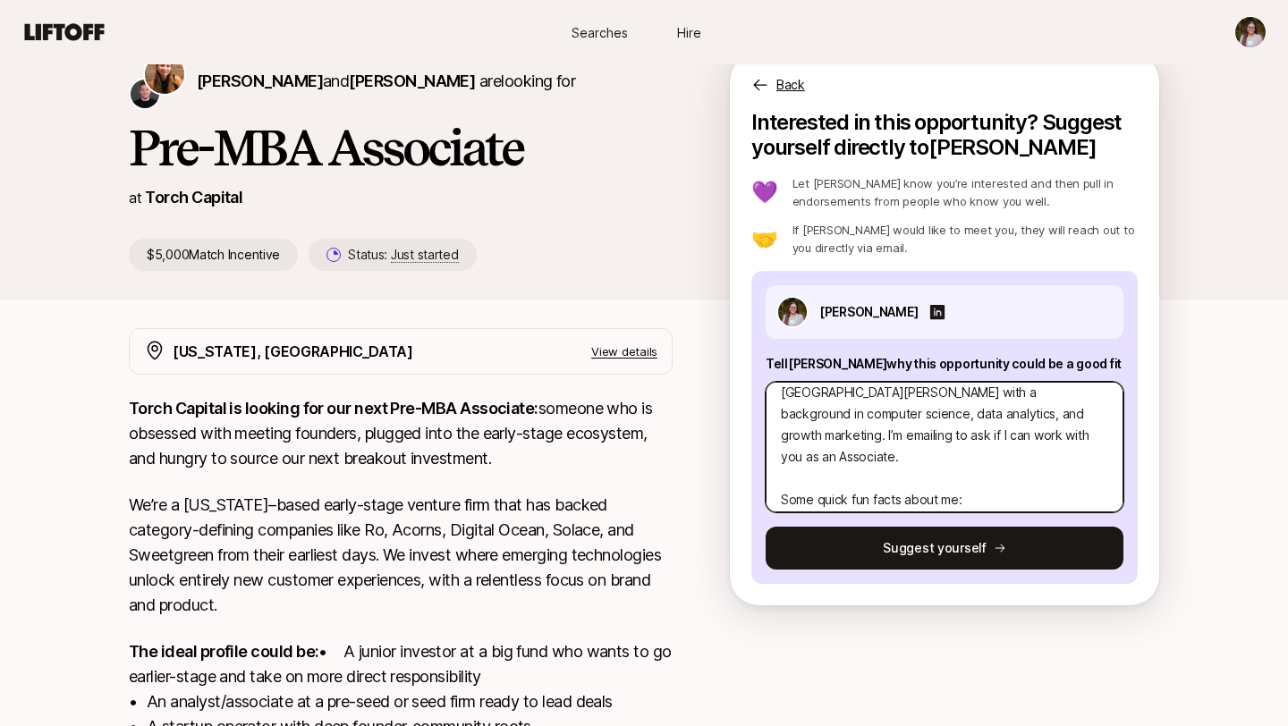
scroll to position [55, 0]
drag, startPoint x: 1004, startPoint y: 433, endPoint x: 996, endPoint y: 420, distance: 15.6
click at [996, 420] on textarea "Incredible to connect with you. I’m [PERSON_NAME], a Master’s graduate in Techn…" at bounding box center [945, 447] width 358 height 131
type textarea "x"
type textarea "Incredible to connect with you. I’m [PERSON_NAME], a Master’s graduate in Techn…"
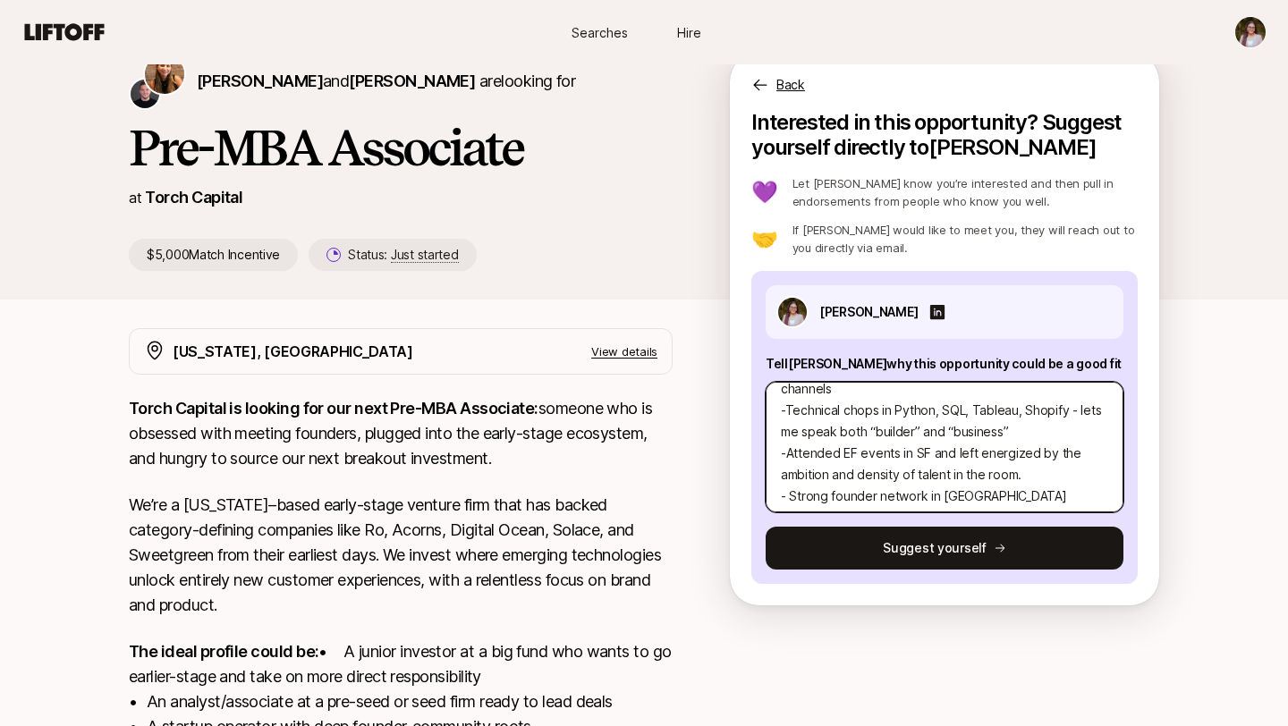
scroll to position [278, 0]
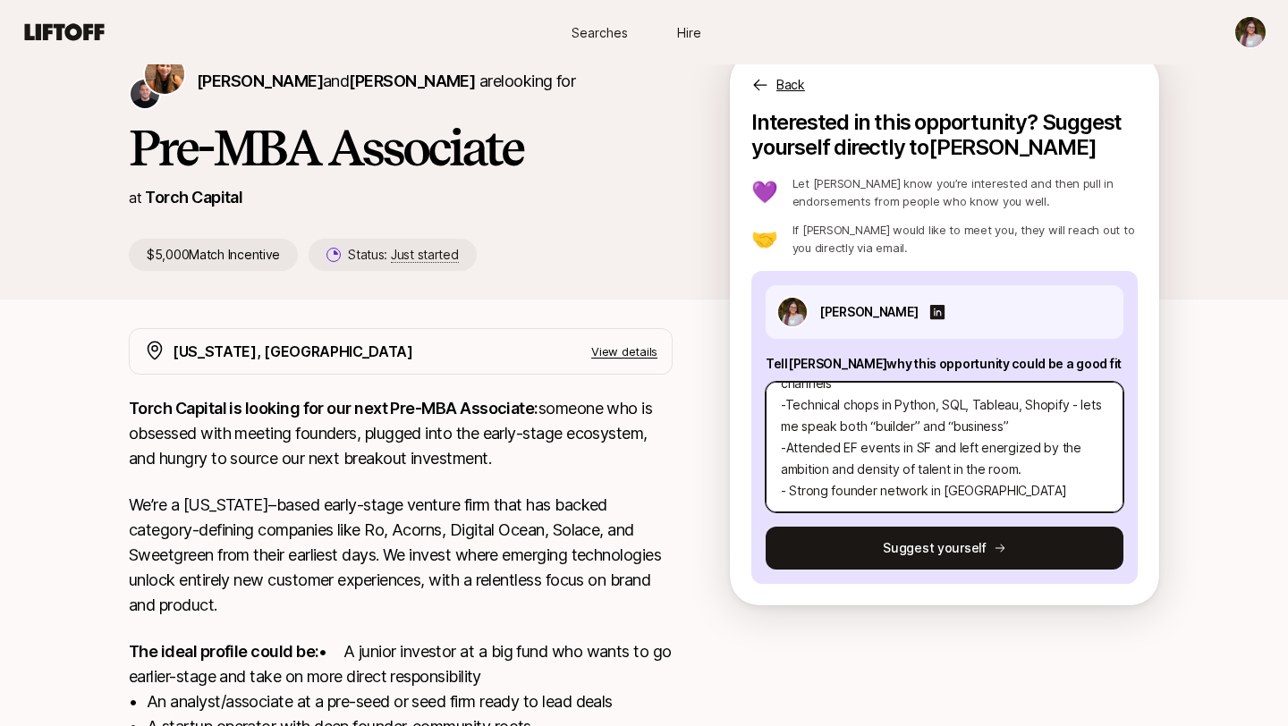
drag, startPoint x: 1031, startPoint y: 420, endPoint x: 1040, endPoint y: 412, distance: 12.0
click at [1040, 412] on textarea "Incredible to connect with you. I’m [PERSON_NAME], a Master’s graduate in Techn…" at bounding box center [945, 447] width 358 height 131
click at [1048, 426] on textarea "Incredible to connect with you. I’m [PERSON_NAME], a Master’s graduate in Techn…" at bounding box center [945, 447] width 358 height 131
drag, startPoint x: 979, startPoint y: 444, endPoint x: 953, endPoint y: 447, distance: 26.2
click at [906, 446] on textarea "Incredible to connect with you. I’m [PERSON_NAME], a Master’s graduate in Techn…" at bounding box center [945, 447] width 358 height 131
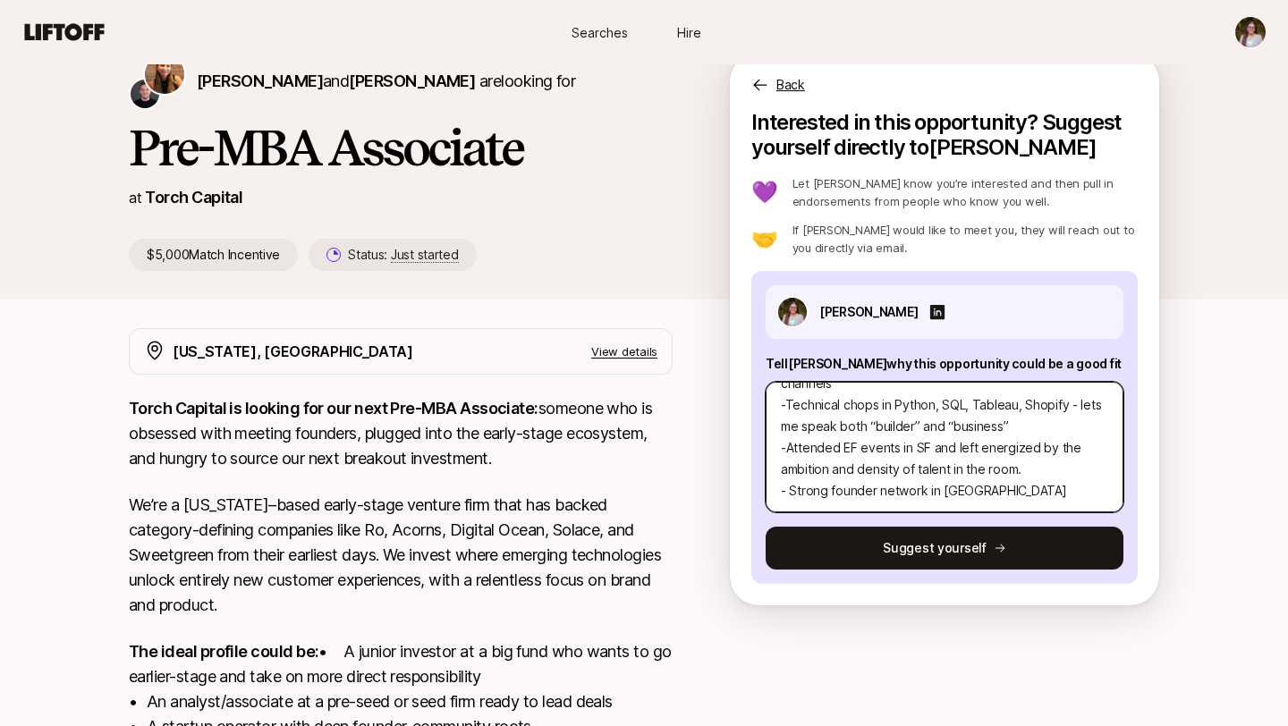
click at [953, 447] on textarea "Incredible to connect with you. I’m [PERSON_NAME], a Master’s graduate in Techn…" at bounding box center [945, 447] width 358 height 131
click at [1040, 431] on textarea "Incredible to connect with you. I’m [PERSON_NAME], a Master’s graduate in Techn…" at bounding box center [945, 447] width 358 height 131
drag, startPoint x: 1028, startPoint y: 426, endPoint x: 785, endPoint y: 406, distance: 243.2
click at [785, 406] on textarea "Incredible to connect with you. I’m [PERSON_NAME], a Master’s graduate in Techn…" at bounding box center [945, 447] width 358 height 131
type textarea "x"
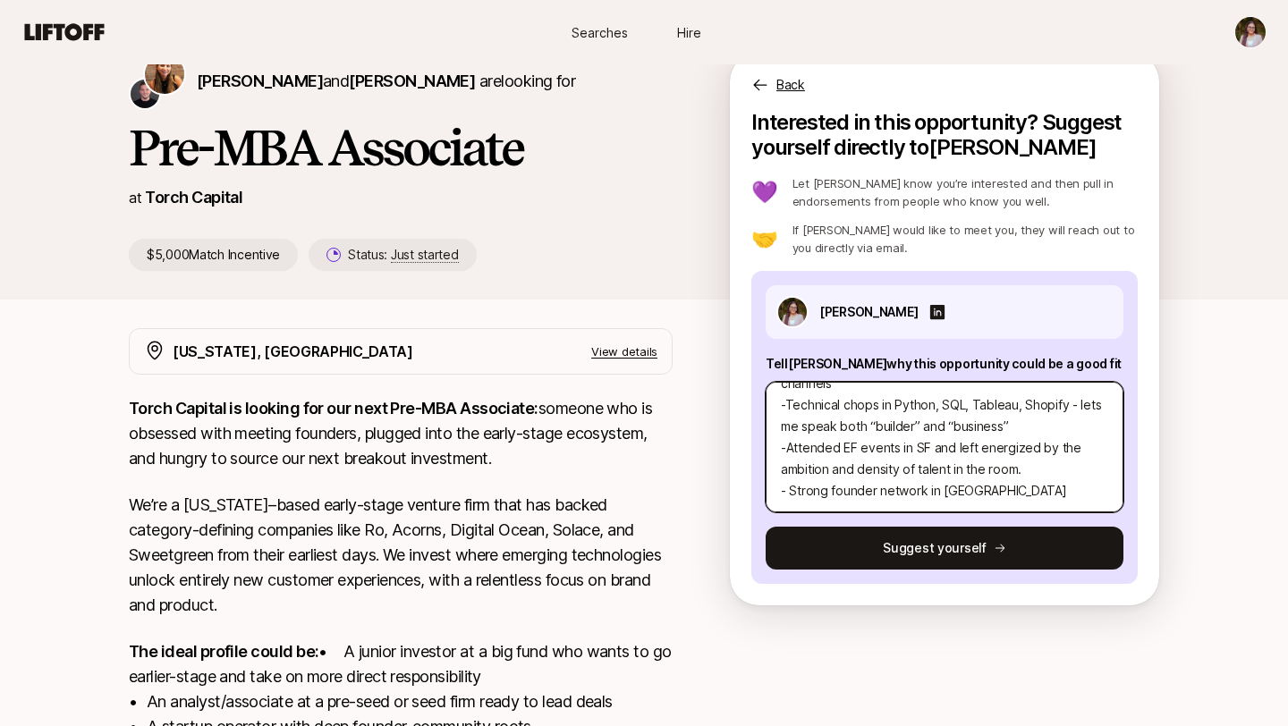
type textarea "Incredible to connect with you. I’m [PERSON_NAME], a Master’s graduate in Techn…"
type textarea "x"
type textarea "Incredible to connect with you. I’m [PERSON_NAME], a Master’s graduate in Techn…"
type textarea "x"
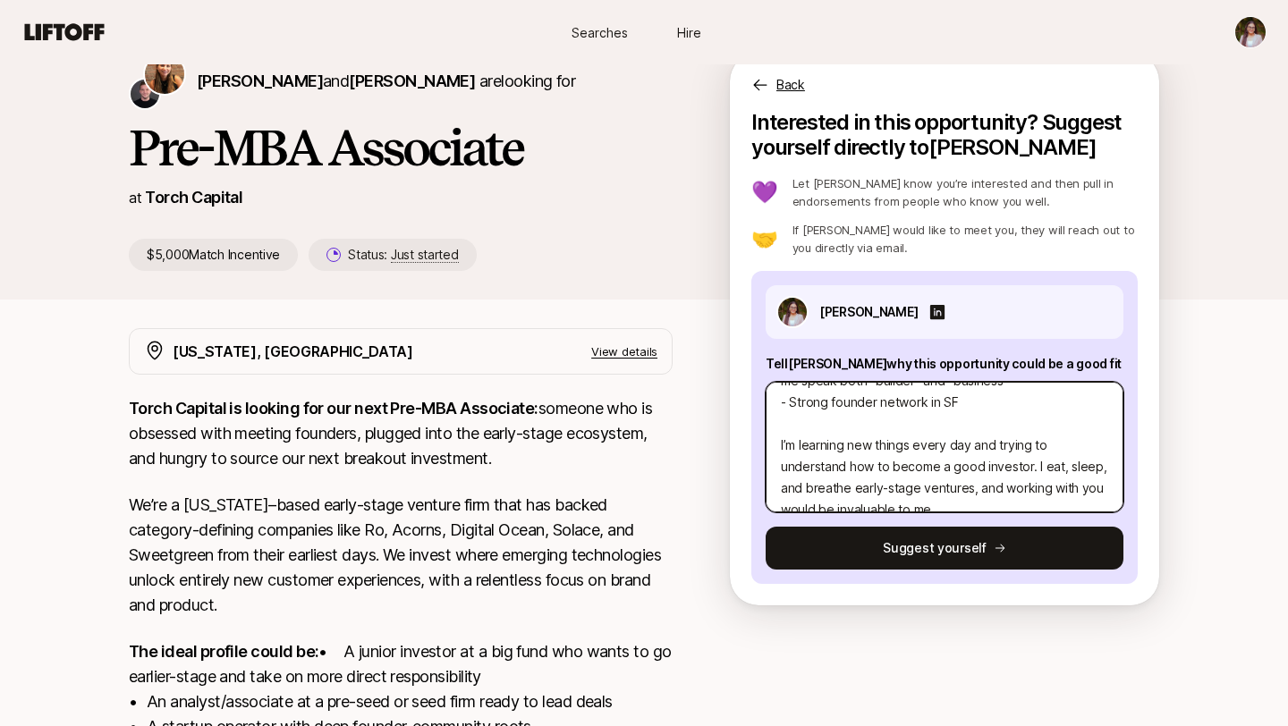
scroll to position [338, 0]
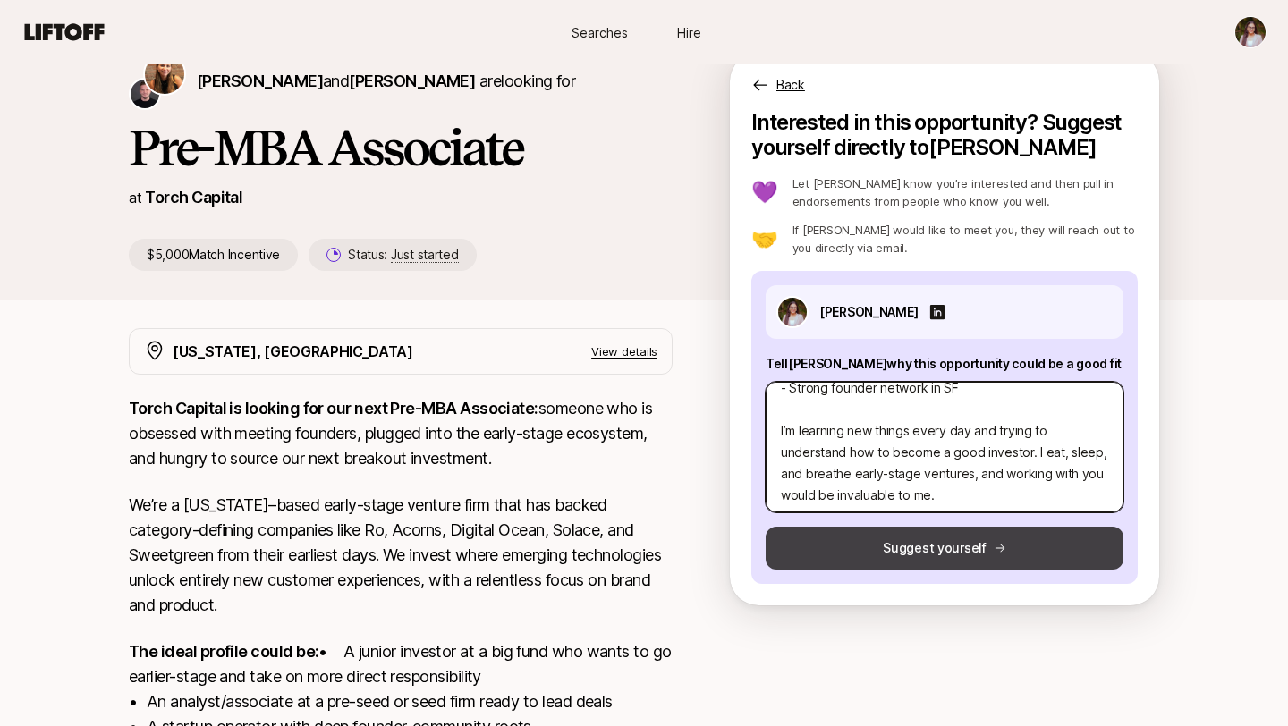
type textarea "Incredible to connect with you. I’m [PERSON_NAME], a Master’s graduate in Techn…"
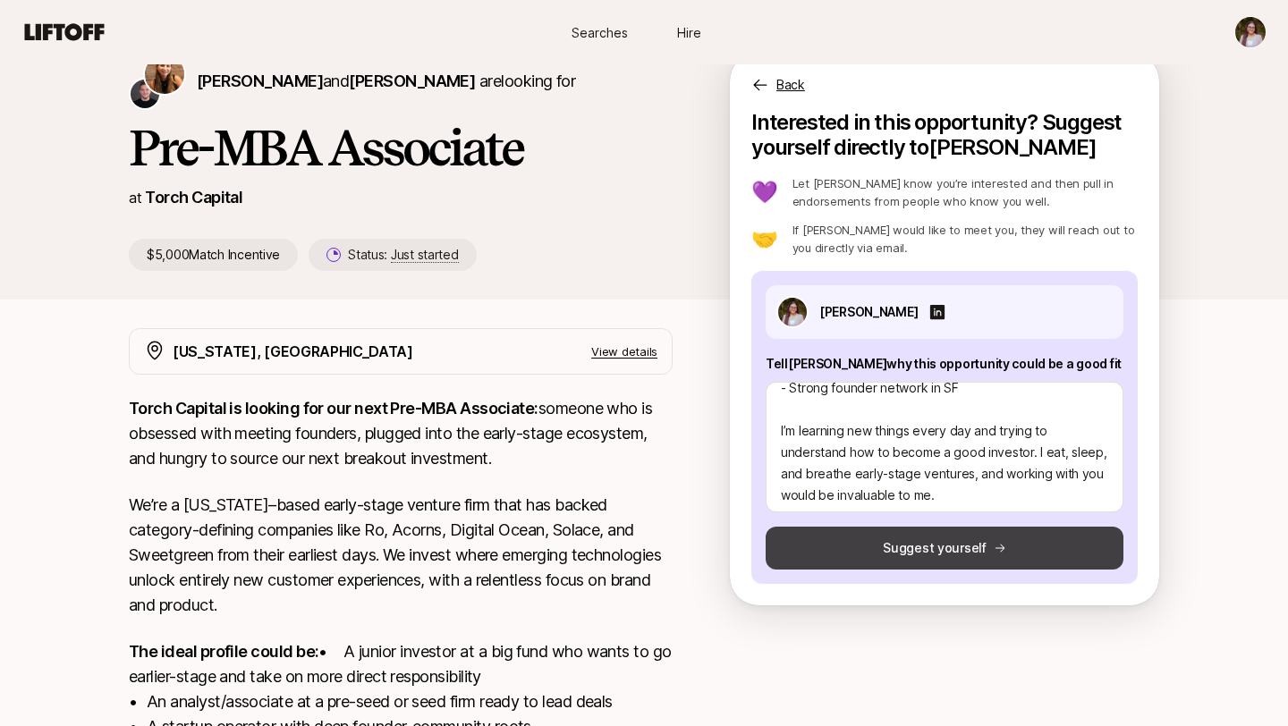
click at [861, 541] on button "Suggest yourself" at bounding box center [945, 548] width 358 height 43
type textarea "x"
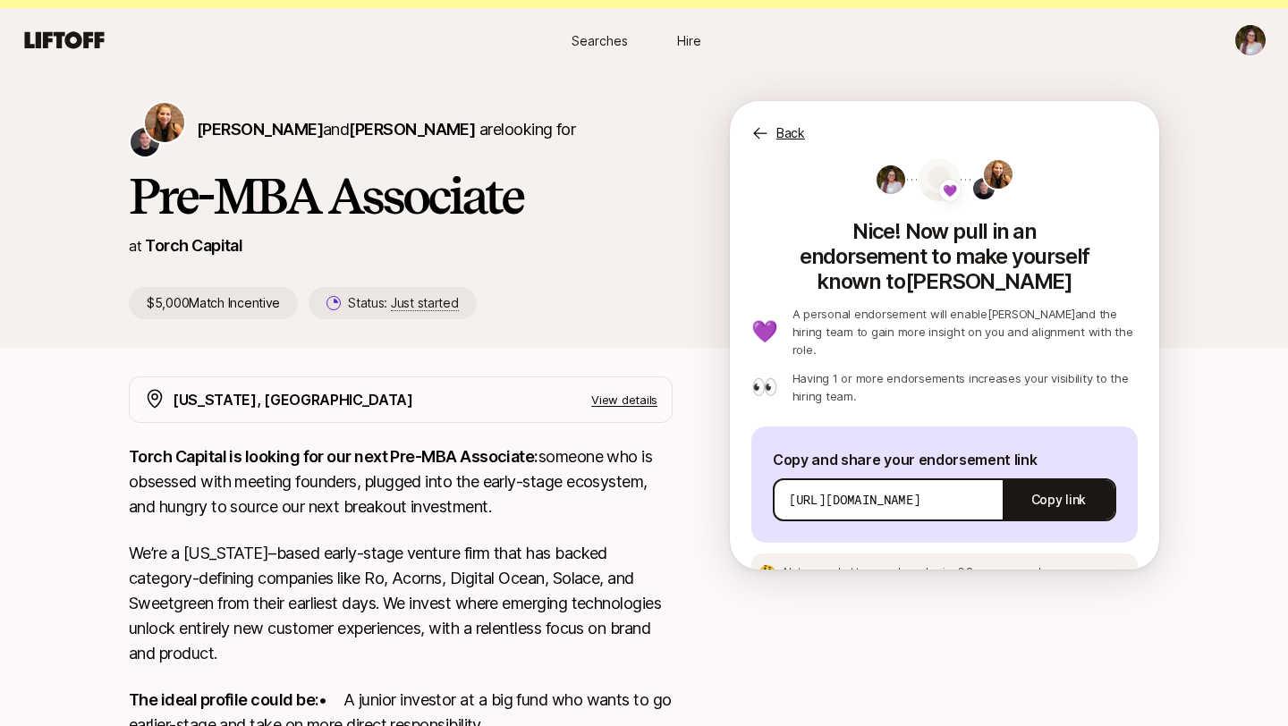
scroll to position [0, 0]
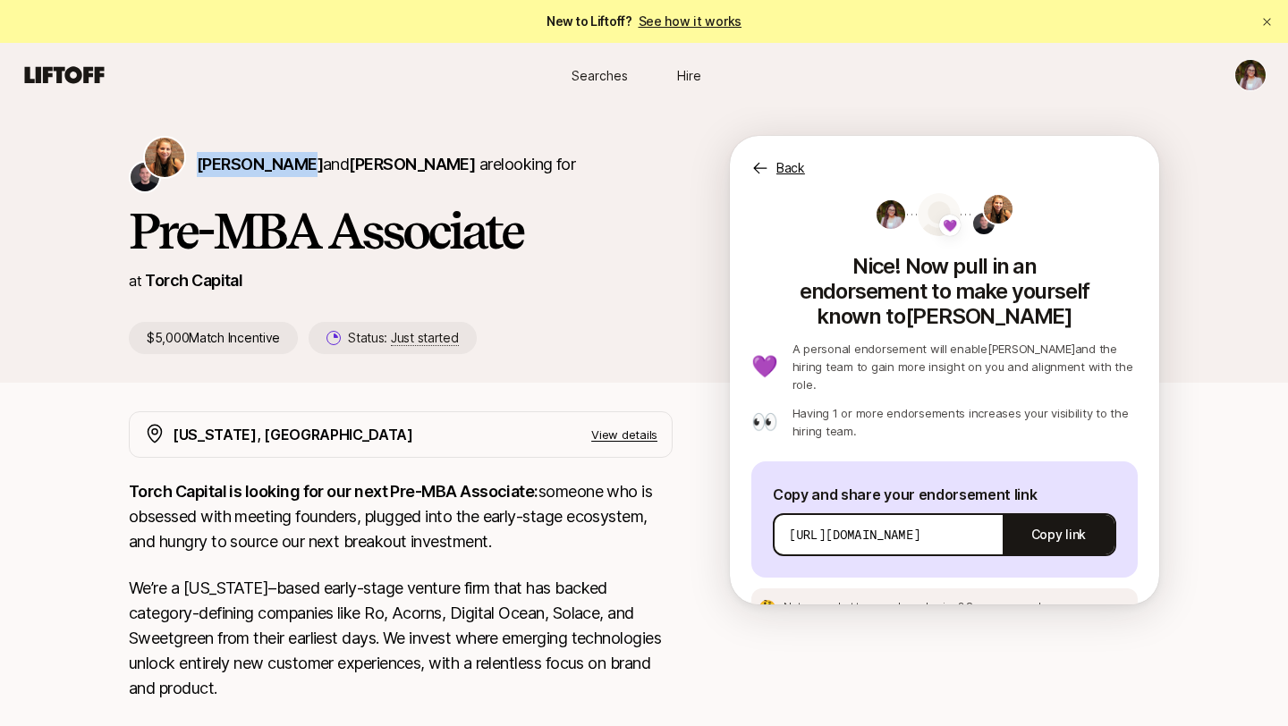
drag, startPoint x: 193, startPoint y: 162, endPoint x: 282, endPoint y: 161, distance: 88.6
click at [282, 161] on div "[PERSON_NAME] and [PERSON_NAME] are looking for" at bounding box center [401, 164] width 544 height 57
copy span "[PERSON_NAME]"
click at [267, 166] on span "[PERSON_NAME]" at bounding box center [260, 164] width 126 height 19
click at [428, 159] on span "[PERSON_NAME]" at bounding box center [412, 164] width 126 height 19
